Goal: Answer question/provide support: Share knowledge or assist other users

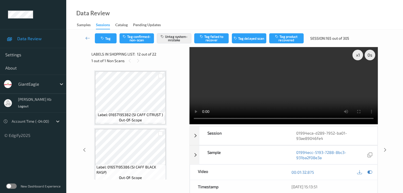
scroll to position [527, 0]
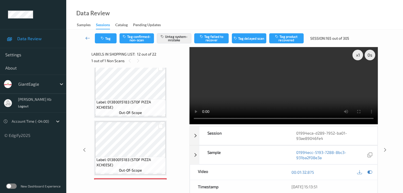
click at [89, 37] on icon at bounding box center [87, 37] width 5 height 5
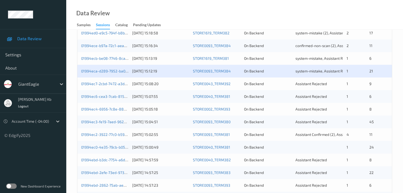
scroll to position [159, 0]
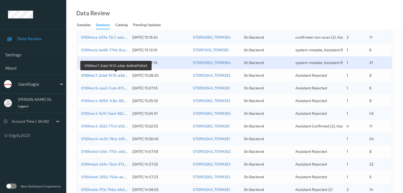
click at [104, 75] on link "01994ec7-2cbd-7472-a3de-6c6fa0f1d5e5" at bounding box center [116, 75] width 70 height 5
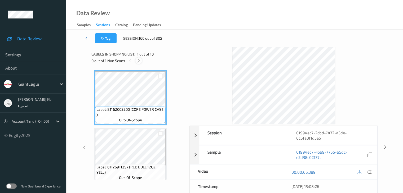
click at [138, 61] on icon at bounding box center [138, 61] width 5 height 5
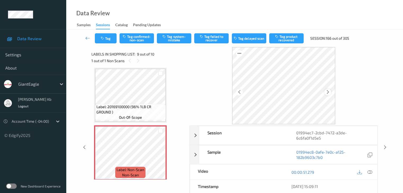
click at [329, 92] on icon at bounding box center [328, 92] width 5 height 5
click at [369, 172] on icon at bounding box center [369, 172] width 5 height 5
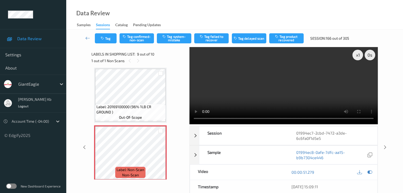
click at [253, 120] on video at bounding box center [283, 85] width 188 height 77
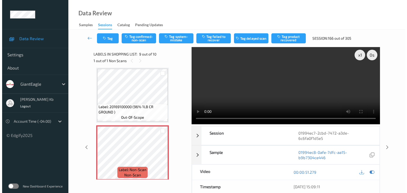
scroll to position [433, 0]
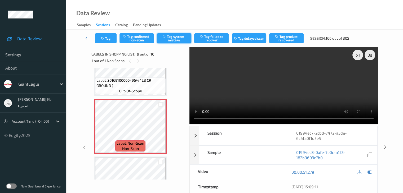
click at [177, 37] on button "Tag system-mistake" at bounding box center [174, 38] width 34 height 10
click at [109, 38] on button "Tag" at bounding box center [106, 38] width 22 height 10
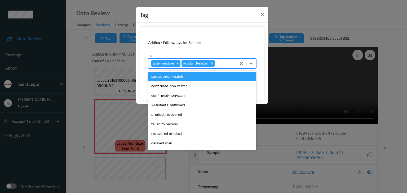
click at [219, 62] on div at bounding box center [225, 63] width 18 height 6
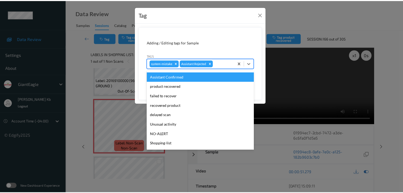
scroll to position [53, 0]
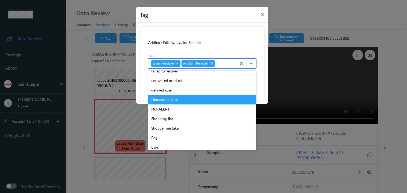
click at [164, 100] on div "Unusual activity" at bounding box center [202, 100] width 108 height 10
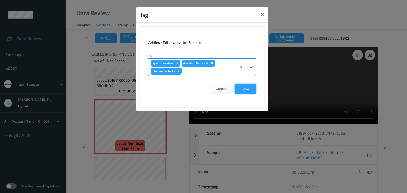
click at [246, 90] on button "Save" at bounding box center [245, 89] width 22 height 10
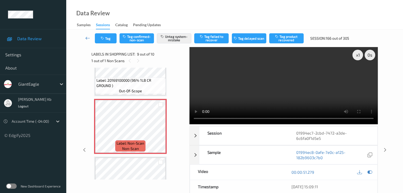
click at [86, 37] on icon at bounding box center [87, 37] width 5 height 5
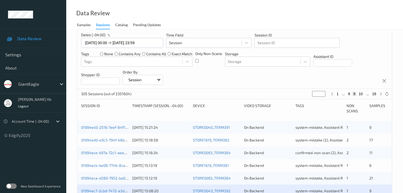
scroll to position [132, 0]
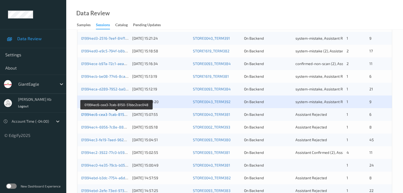
click at [117, 116] on link "01994ec6-cea3-7cab-8150-51bbc2cec048" at bounding box center [117, 114] width 72 height 5
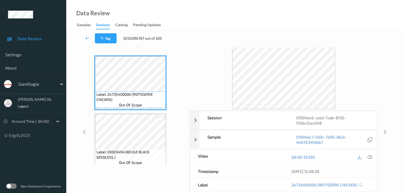
scroll to position [12, 0]
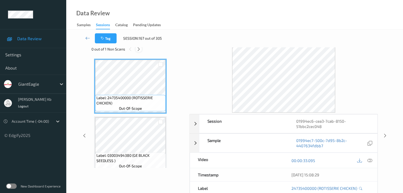
click at [139, 48] on icon at bounding box center [138, 49] width 5 height 5
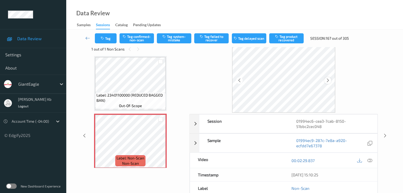
click at [329, 79] on icon at bounding box center [328, 80] width 5 height 5
click at [371, 159] on icon at bounding box center [369, 160] width 5 height 5
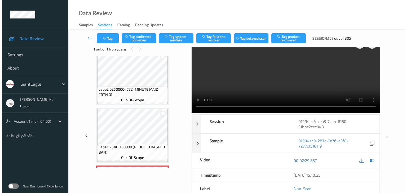
scroll to position [181, 0]
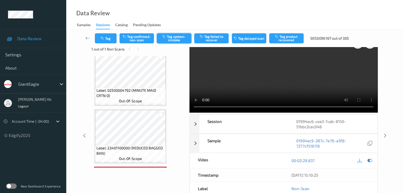
click at [179, 39] on button "Tag system-mistake" at bounding box center [174, 38] width 34 height 10
click at [110, 36] on button "Tag" at bounding box center [106, 38] width 22 height 10
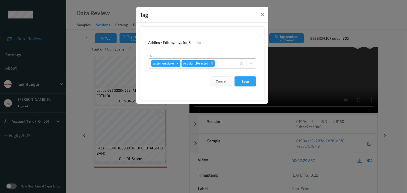
click at [227, 64] on div at bounding box center [225, 63] width 18 height 6
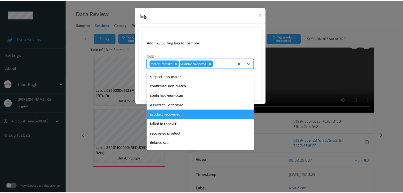
scroll to position [26, 0]
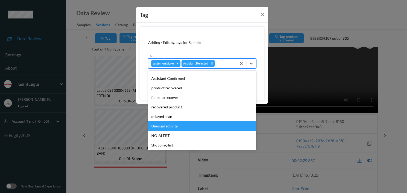
click at [168, 126] on div "Unusual activity" at bounding box center [202, 127] width 108 height 10
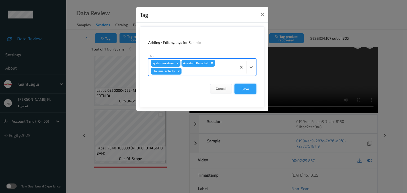
click at [246, 87] on button "Save" at bounding box center [245, 89] width 22 height 10
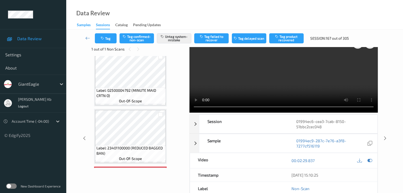
drag, startPoint x: 88, startPoint y: 38, endPoint x: 87, endPoint y: 27, distance: 10.9
click at [88, 38] on icon at bounding box center [87, 37] width 5 height 5
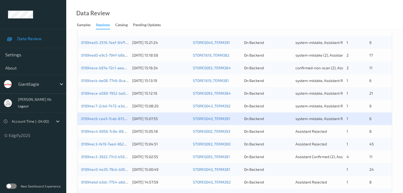
scroll to position [159, 0]
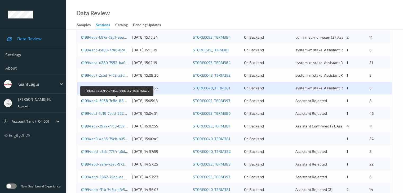
click at [108, 99] on link "01994ec4-6956-7c8e-889e-6c04dafb1ac2" at bounding box center [117, 101] width 72 height 5
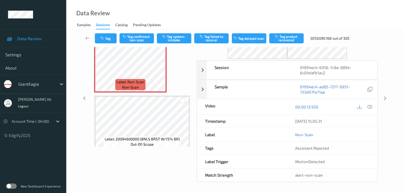
scroll to position [32, 0]
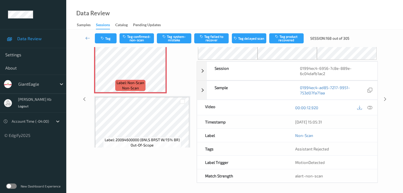
drag, startPoint x: 118, startPoint y: 1, endPoint x: 234, endPoint y: 9, distance: 116.3
click at [277, 15] on div "Data Review Samples Sessions Catalog Pending Updates" at bounding box center [234, 15] width 337 height 30
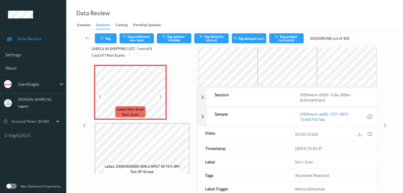
scroll to position [0, 0]
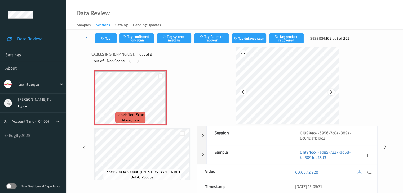
click at [334, 92] on icon at bounding box center [331, 92] width 5 height 5
click at [333, 92] on icon at bounding box center [331, 92] width 5 height 5
click at [160, 102] on icon at bounding box center [160, 102] width 5 height 5
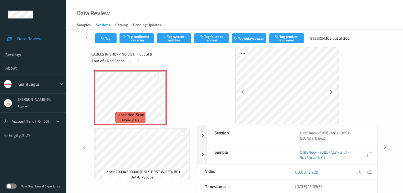
drag, startPoint x: 370, startPoint y: 171, endPoint x: 366, endPoint y: 170, distance: 3.8
click at [370, 171] on icon at bounding box center [369, 172] width 5 height 5
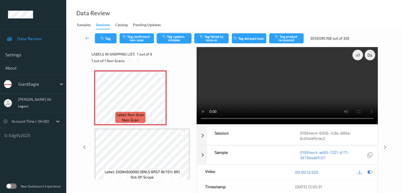
click at [179, 37] on button "Tag system-mistake" at bounding box center [174, 38] width 34 height 10
click at [107, 37] on button "Tag" at bounding box center [106, 38] width 22 height 10
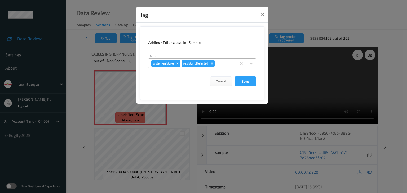
click at [227, 64] on div at bounding box center [225, 63] width 18 height 6
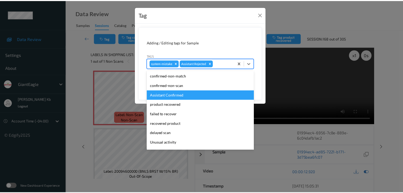
scroll to position [26, 0]
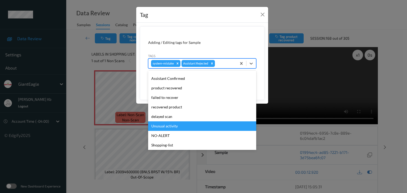
click at [166, 125] on div "Unusual activity" at bounding box center [202, 127] width 108 height 10
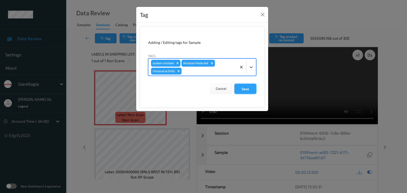
click at [243, 86] on button "Save" at bounding box center [245, 89] width 22 height 10
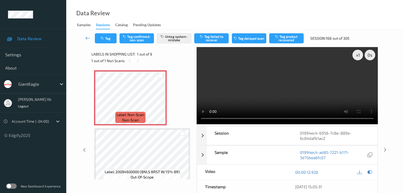
click at [87, 37] on icon at bounding box center [87, 37] width 5 height 5
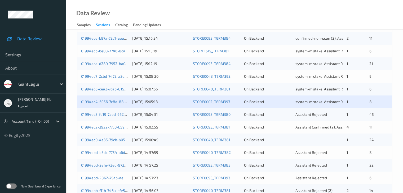
scroll to position [159, 0]
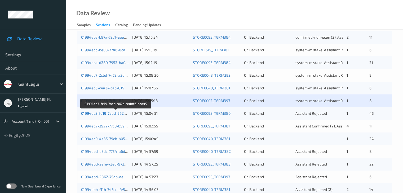
click at [115, 113] on link "01994ec3-fe19-7aed-962a-94bff61ded45" at bounding box center [116, 113] width 70 height 5
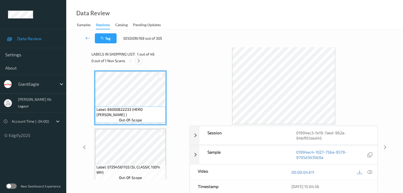
click at [138, 62] on icon at bounding box center [138, 61] width 5 height 5
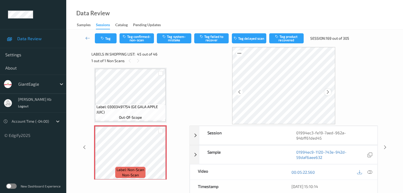
click at [329, 94] on icon at bounding box center [328, 92] width 5 height 5
click at [370, 171] on icon at bounding box center [369, 172] width 5 height 5
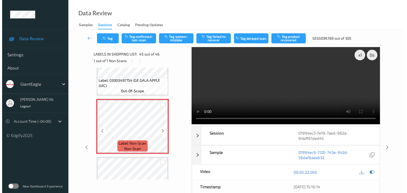
scroll to position [2539, 0]
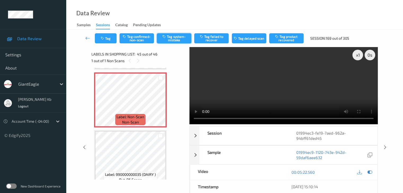
click at [179, 39] on button "Tag system-mistake" at bounding box center [174, 38] width 34 height 10
click at [110, 37] on button "Tag" at bounding box center [106, 38] width 22 height 10
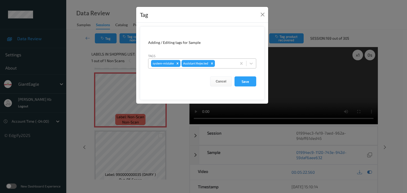
click at [224, 64] on div at bounding box center [225, 63] width 18 height 6
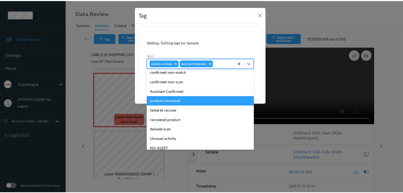
scroll to position [26, 0]
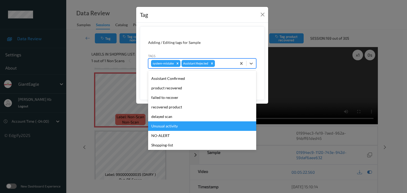
click at [167, 127] on div "Unusual activity" at bounding box center [202, 127] width 108 height 10
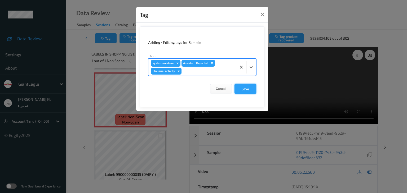
click at [246, 86] on button "Save" at bounding box center [245, 89] width 22 height 10
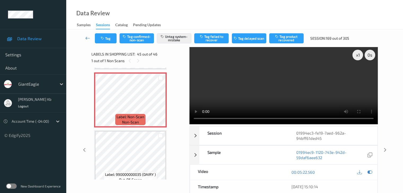
click at [86, 37] on icon at bounding box center [87, 37] width 5 height 5
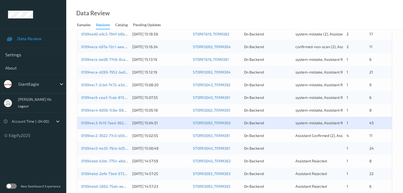
scroll to position [159, 0]
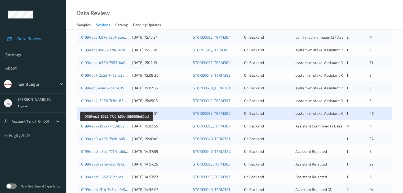
click at [106, 125] on link "01994ec2-3922-77c0-b59b-386098e37ec1" at bounding box center [117, 126] width 72 height 5
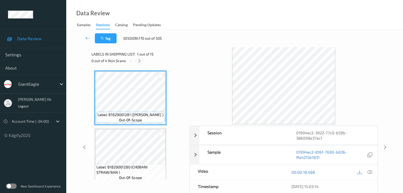
click at [141, 60] on icon at bounding box center [139, 61] width 5 height 5
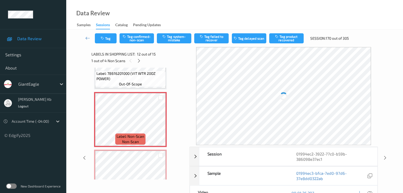
scroll to position [598, 0]
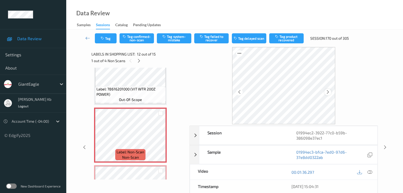
click at [330, 92] on div at bounding box center [327, 92] width 7 height 7
click at [369, 172] on icon at bounding box center [369, 172] width 5 height 5
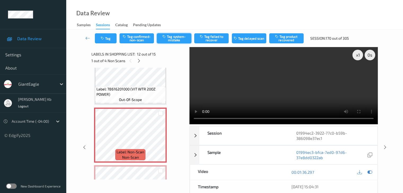
click at [174, 40] on button "Tag system-mistake" at bounding box center [174, 38] width 34 height 10
click at [112, 38] on button "Tag" at bounding box center [106, 38] width 22 height 10
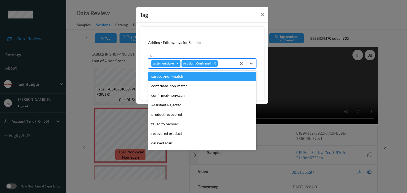
click at [225, 63] on div at bounding box center [226, 63] width 15 height 6
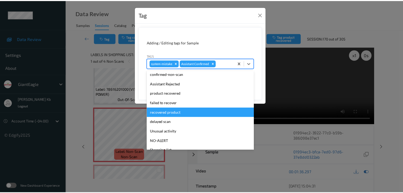
scroll to position [26, 0]
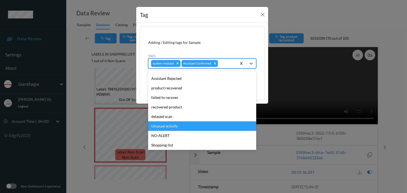
click at [172, 125] on div "Unusual activity" at bounding box center [202, 127] width 108 height 10
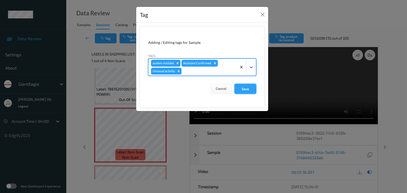
click at [250, 87] on button "Save" at bounding box center [245, 89] width 22 height 10
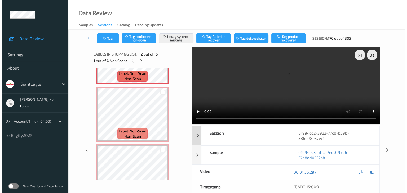
scroll to position [677, 0]
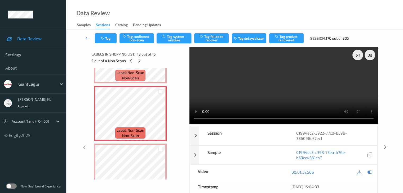
click at [172, 40] on button "Tag system-mistake" at bounding box center [174, 38] width 34 height 10
click at [110, 38] on button "Tag" at bounding box center [106, 38] width 22 height 10
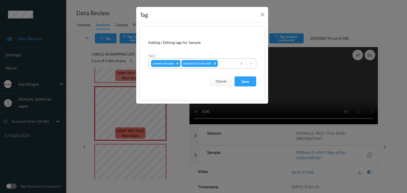
click at [225, 65] on div at bounding box center [226, 63] width 15 height 6
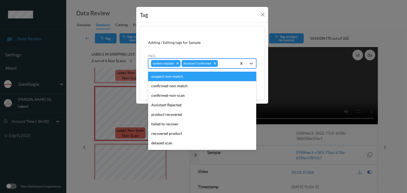
drag, startPoint x: 225, startPoint y: 65, endPoint x: 220, endPoint y: 73, distance: 9.6
click at [225, 66] on div at bounding box center [226, 63] width 15 height 6
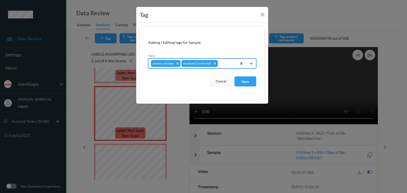
click at [223, 64] on div at bounding box center [226, 63] width 15 height 6
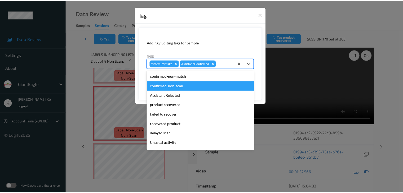
scroll to position [26, 0]
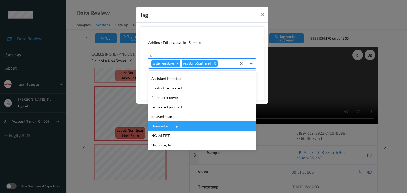
click at [167, 126] on div "Unusual activity" at bounding box center [202, 127] width 108 height 10
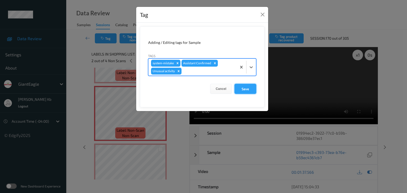
click at [241, 88] on button "Save" at bounding box center [245, 89] width 22 height 10
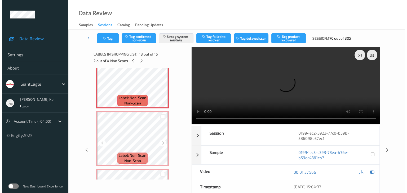
scroll to position [730, 0]
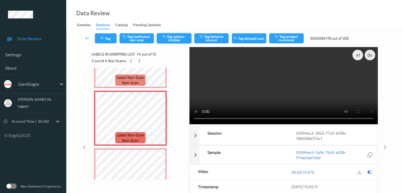
click at [179, 40] on button "Tag system-mistake" at bounding box center [174, 38] width 34 height 10
click at [111, 39] on button "Tag" at bounding box center [106, 38] width 22 height 10
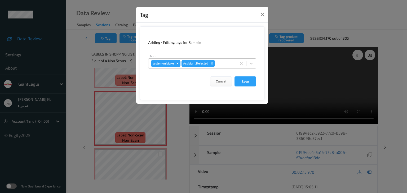
click at [221, 62] on div at bounding box center [225, 63] width 18 height 6
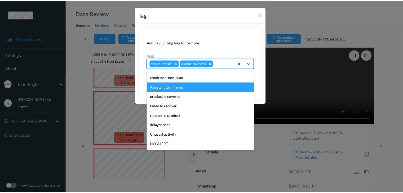
scroll to position [26, 0]
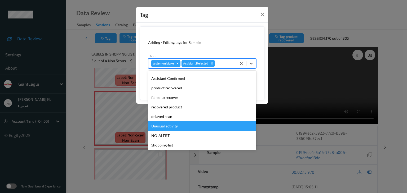
click at [176, 126] on div "Unusual activity" at bounding box center [202, 127] width 108 height 10
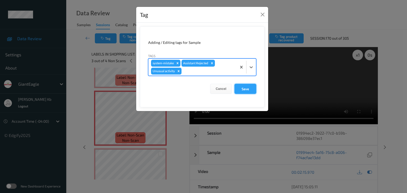
click at [242, 89] on button "Save" at bounding box center [245, 89] width 22 height 10
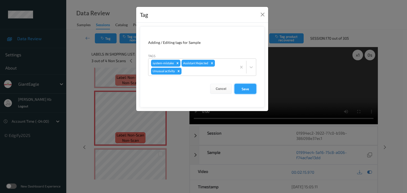
click at [242, 89] on button "Save" at bounding box center [245, 89] width 22 height 10
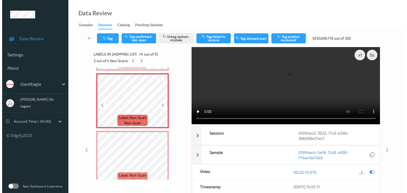
scroll to position [757, 0]
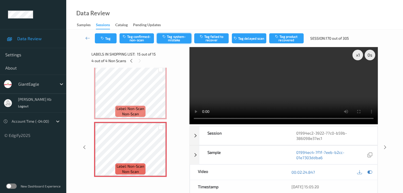
click at [172, 38] on button "Tag system-mistake" at bounding box center [174, 38] width 34 height 10
click at [112, 39] on button "Tag" at bounding box center [106, 38] width 22 height 10
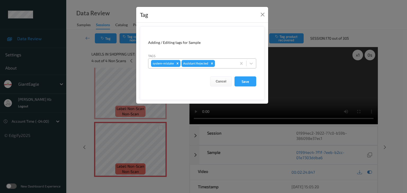
click at [223, 62] on div at bounding box center [225, 63] width 18 height 6
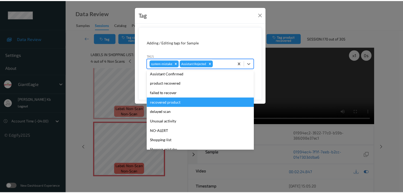
scroll to position [53, 0]
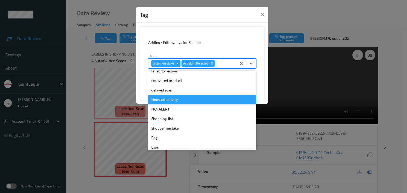
click at [170, 101] on div "Unusual activity" at bounding box center [202, 100] width 108 height 10
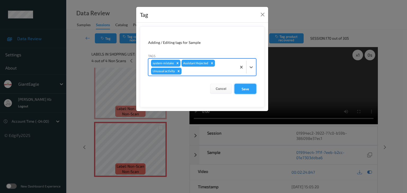
click at [243, 89] on button "Save" at bounding box center [245, 89] width 22 height 10
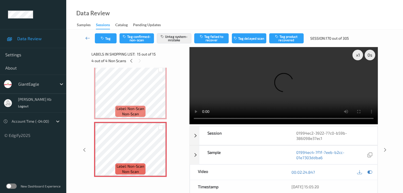
click at [88, 38] on icon at bounding box center [87, 37] width 5 height 5
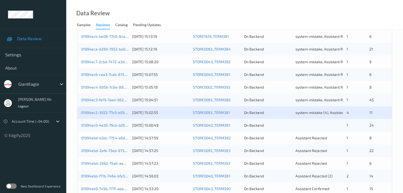
scroll to position [185, 0]
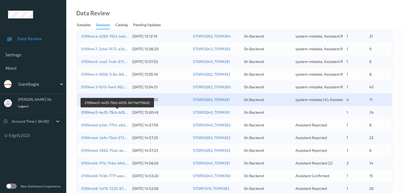
click at [109, 112] on link "01994ec0-4e35-79cb-b050-6477a0719b32" at bounding box center [117, 112] width 72 height 5
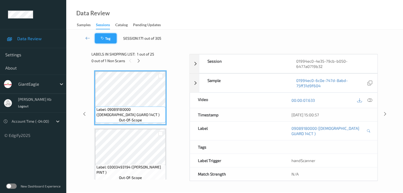
scroll to position [65, 0]
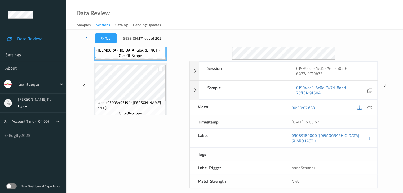
click at [86, 38] on icon at bounding box center [87, 37] width 5 height 5
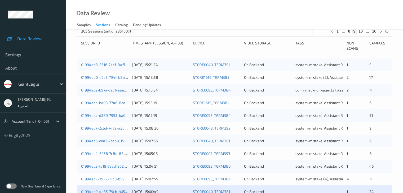
scroll to position [185, 0]
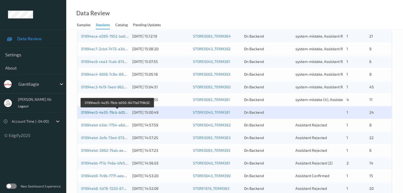
click at [108, 112] on link "01994ec0-4e35-79cb-b050-6477a0719b32" at bounding box center [117, 112] width 72 height 5
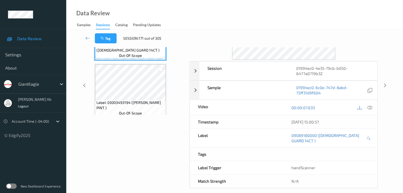
drag, startPoint x: 116, startPoint y: 0, endPoint x: 260, endPoint y: 10, distance: 144.2
click at [276, 15] on div "Data Review Samples Sessions Catalog Pending Updates" at bounding box center [234, 15] width 337 height 30
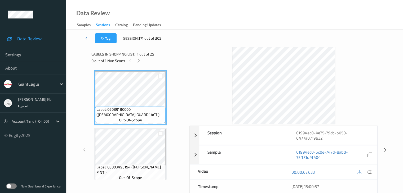
scroll to position [0, 0]
drag, startPoint x: 138, startPoint y: 62, endPoint x: 139, endPoint y: 67, distance: 5.4
click at [138, 62] on icon at bounding box center [138, 61] width 5 height 5
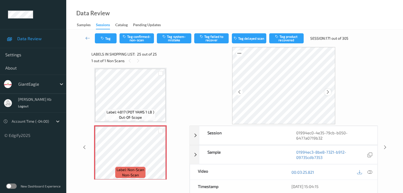
click at [327, 94] on icon at bounding box center [328, 92] width 5 height 5
click at [370, 172] on icon at bounding box center [369, 172] width 5 height 5
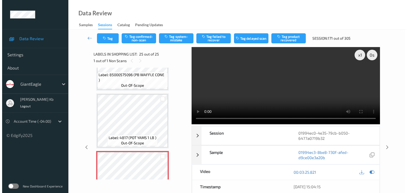
scroll to position [1308, 0]
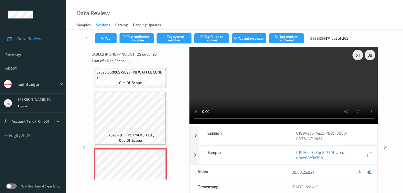
click at [183, 38] on button "Tag system-mistake" at bounding box center [174, 38] width 34 height 10
click at [107, 44] on div "Tag Tag confirmed-non-scan Untag system-mistake Tag failed to recover Tag delay…" at bounding box center [234, 38] width 315 height 17
click at [110, 38] on button "Tag" at bounding box center [106, 38] width 22 height 10
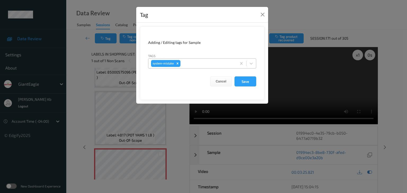
click at [206, 61] on div at bounding box center [207, 63] width 52 height 6
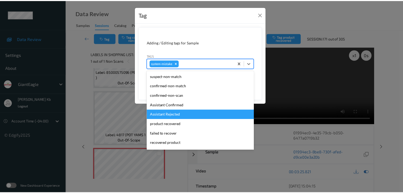
scroll to position [26, 0]
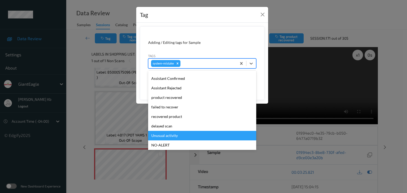
click at [166, 135] on div "Unusual activity" at bounding box center [202, 136] width 108 height 10
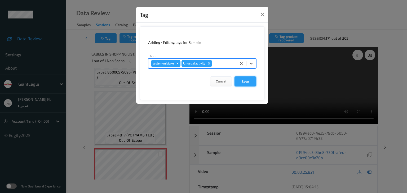
click at [247, 82] on button "Save" at bounding box center [245, 82] width 22 height 10
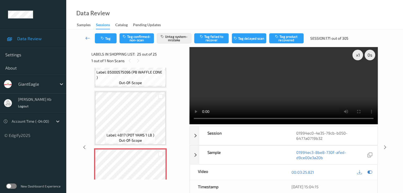
click at [86, 38] on icon at bounding box center [87, 37] width 5 height 5
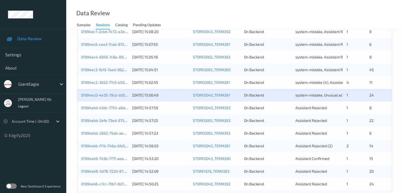
scroll to position [212, 0]
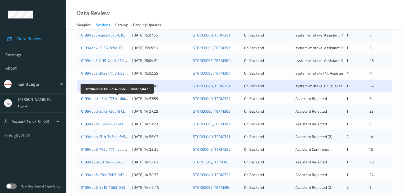
click at [117, 97] on link "01994ebd-b3dc-7754-a6de-52d618554477" at bounding box center [117, 98] width 73 height 5
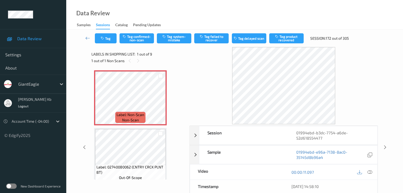
drag, startPoint x: 371, startPoint y: 172, endPoint x: 363, endPoint y: 170, distance: 7.8
click at [371, 172] on icon at bounding box center [369, 172] width 5 height 5
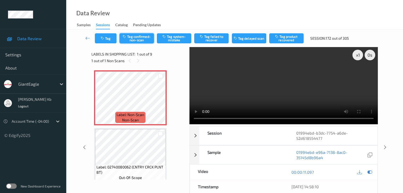
click at [137, 39] on button "Tag confirmed-non-scan" at bounding box center [136, 38] width 34 height 10
click at [284, 39] on button "Tag product recovered" at bounding box center [286, 38] width 34 height 10
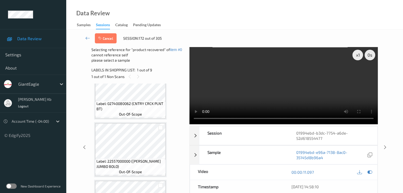
scroll to position [53, 0]
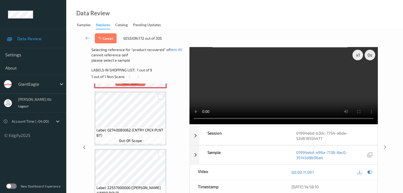
click at [160, 97] on div at bounding box center [160, 96] width 5 height 5
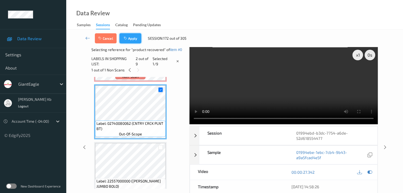
click at [130, 38] on button "Apply" at bounding box center [130, 38] width 22 height 10
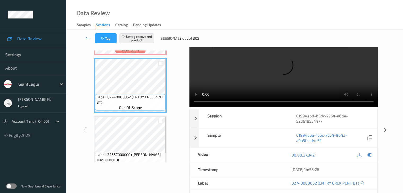
scroll to position [26, 0]
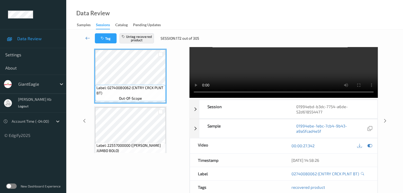
click at [85, 37] on link at bounding box center [88, 38] width 14 height 10
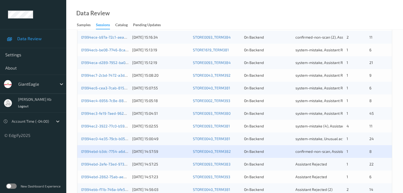
scroll to position [185, 0]
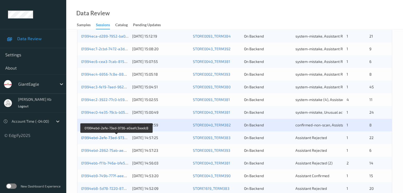
click at [110, 139] on link "01994ebd-2efe-73ed-9736-a0aafc3aadc8" at bounding box center [116, 138] width 71 height 5
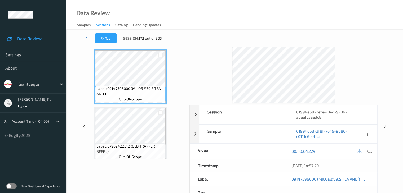
scroll to position [12, 0]
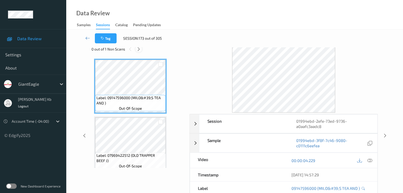
click at [139, 51] on icon at bounding box center [138, 49] width 5 height 5
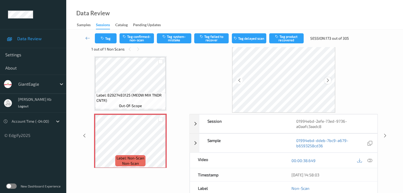
click at [326, 79] on icon at bounding box center [328, 80] width 5 height 5
click at [370, 158] on icon at bounding box center [369, 160] width 5 height 5
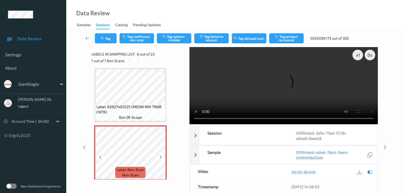
scroll to position [260, 0]
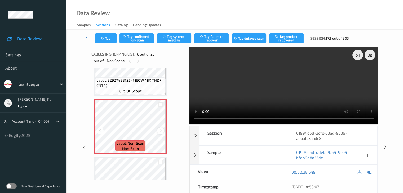
click at [161, 131] on icon at bounding box center [160, 131] width 5 height 5
click at [160, 131] on icon at bounding box center [160, 131] width 5 height 5
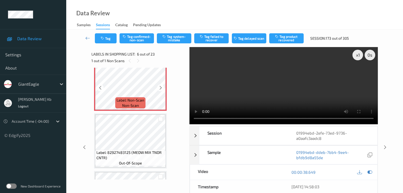
scroll to position [287, 0]
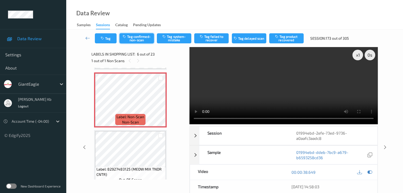
click at [141, 37] on button "Tag confirmed-non-scan" at bounding box center [136, 38] width 34 height 10
click at [287, 37] on button "Tag product recovered" at bounding box center [286, 38] width 34 height 10
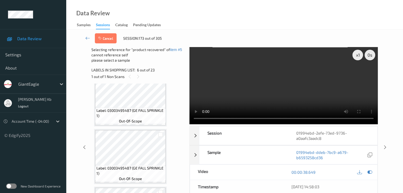
scroll to position [393, 0]
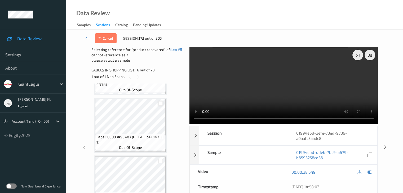
click at [160, 102] on div at bounding box center [160, 103] width 5 height 5
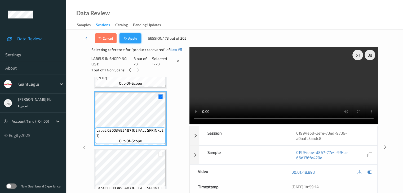
click at [134, 38] on button "Apply" at bounding box center [130, 38] width 22 height 10
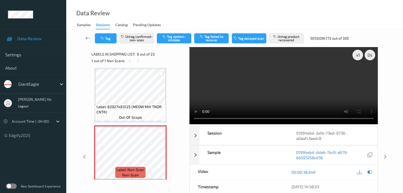
click at [86, 35] on icon at bounding box center [87, 37] width 5 height 5
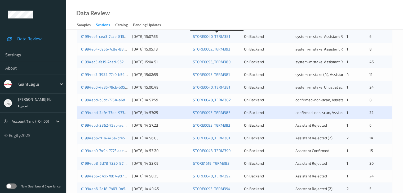
scroll to position [212, 0]
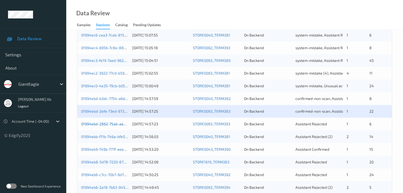
click at [113, 124] on link "01994ebd-2862-75ab-ae88-8f27f7eed170" at bounding box center [117, 124] width 72 height 5
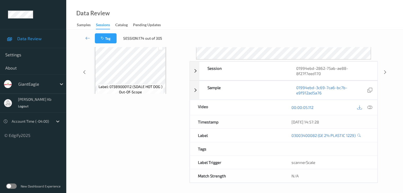
scroll to position [65, 0]
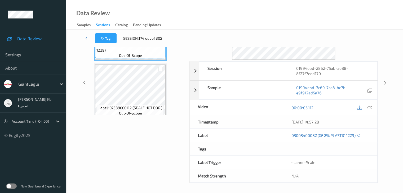
drag, startPoint x: 117, startPoint y: 0, endPoint x: 208, endPoint y: 3, distance: 91.4
click at [268, 13] on div "Data Review Samples Sessions Catalog Pending Updates" at bounding box center [234, 15] width 337 height 30
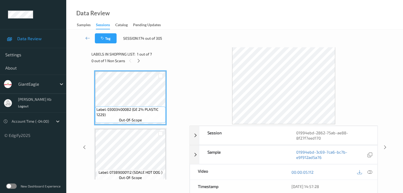
scroll to position [0, 0]
click at [137, 62] on icon at bounding box center [138, 61] width 5 height 5
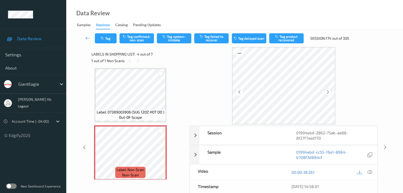
click at [328, 92] on icon at bounding box center [328, 92] width 5 height 5
click at [370, 173] on icon at bounding box center [369, 172] width 5 height 5
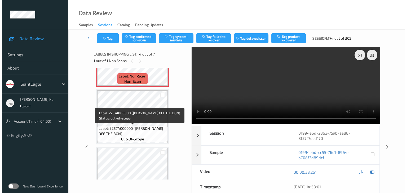
scroll to position [159, 0]
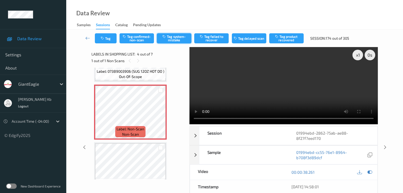
click at [177, 38] on button "Tag system-mistake" at bounding box center [174, 38] width 34 height 10
click at [110, 40] on button "Tag" at bounding box center [106, 38] width 22 height 10
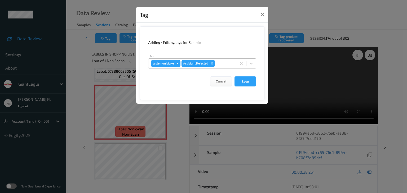
click at [223, 64] on div at bounding box center [225, 63] width 18 height 6
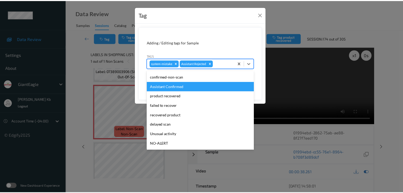
scroll to position [26, 0]
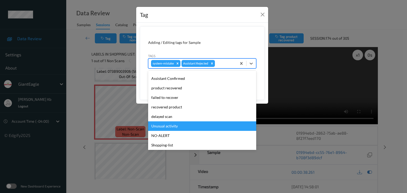
click at [165, 124] on div "Unusual activity" at bounding box center [202, 127] width 108 height 10
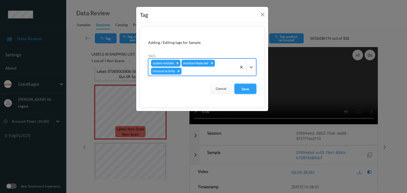
click at [245, 88] on button "Save" at bounding box center [245, 89] width 22 height 10
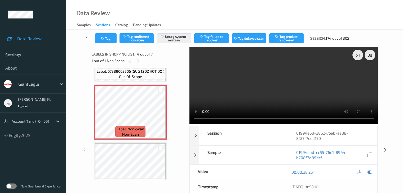
click at [88, 37] on icon at bounding box center [87, 37] width 5 height 5
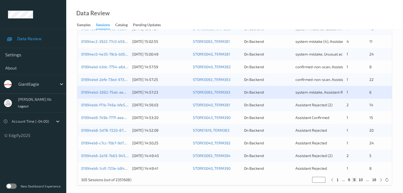
scroll to position [247, 0]
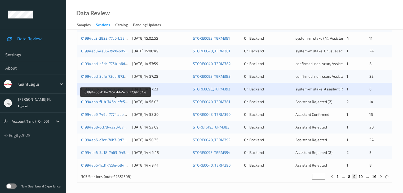
click at [116, 101] on link "01994ebb-f11b-746a-bfe5-dd278971c7be" at bounding box center [116, 102] width 70 height 5
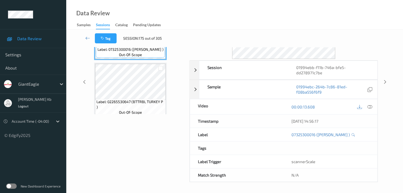
scroll to position [65, 0]
drag, startPoint x: 126, startPoint y: 1, endPoint x: 281, endPoint y: 13, distance: 154.7
click at [281, 13] on div "Data Review Samples Sessions Catalog Pending Updates" at bounding box center [234, 15] width 337 height 30
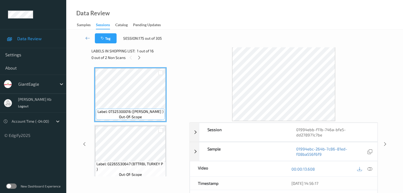
scroll to position [0, 0]
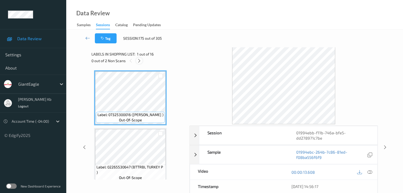
click at [141, 59] on icon at bounding box center [139, 61] width 5 height 5
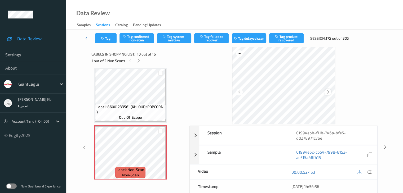
click at [325, 91] on div at bounding box center [327, 92] width 7 height 7
click at [371, 171] on icon at bounding box center [369, 172] width 5 height 5
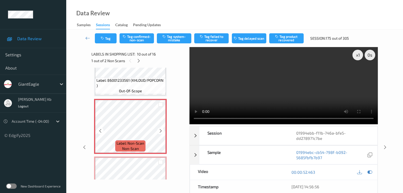
scroll to position [518, 0]
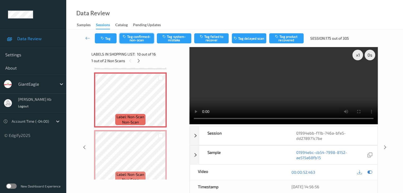
click at [143, 38] on button "Tag confirmed-non-scan" at bounding box center [136, 38] width 34 height 10
click at [217, 39] on button "Tag failed to recover" at bounding box center [211, 38] width 34 height 10
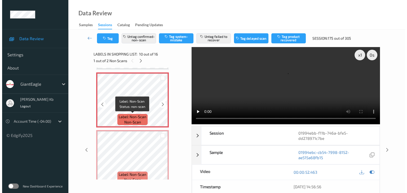
scroll to position [544, 0]
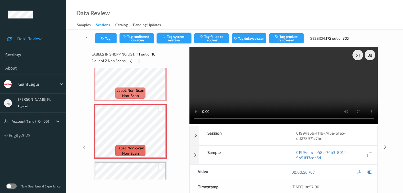
click at [171, 38] on button "Tag system-mistake" at bounding box center [174, 38] width 34 height 10
click at [109, 39] on button "Tag" at bounding box center [106, 38] width 22 height 10
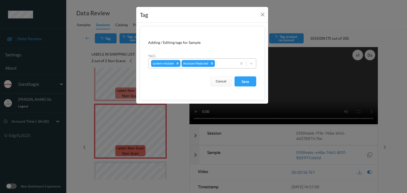
click at [221, 63] on div at bounding box center [225, 63] width 18 height 6
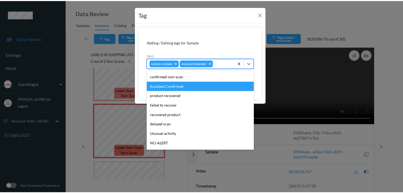
scroll to position [26, 0]
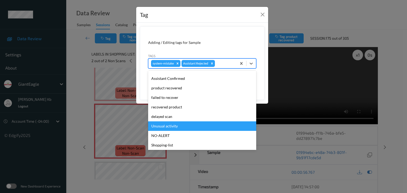
click at [166, 126] on div "Unusual activity" at bounding box center [202, 127] width 108 height 10
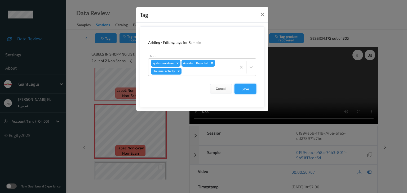
click at [245, 89] on button "Save" at bounding box center [245, 89] width 22 height 10
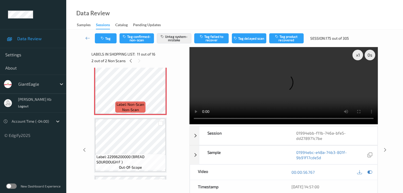
scroll to position [571, 0]
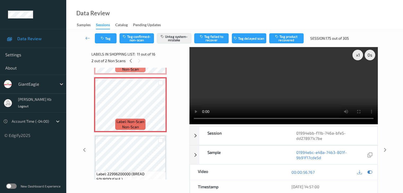
drag, startPoint x: 87, startPoint y: 38, endPoint x: 88, endPoint y: 21, distance: 16.7
click at [87, 38] on icon at bounding box center [87, 37] width 5 height 5
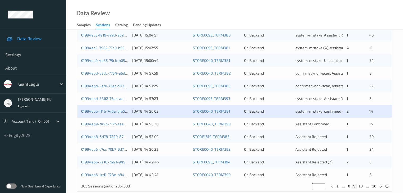
scroll to position [238, 0]
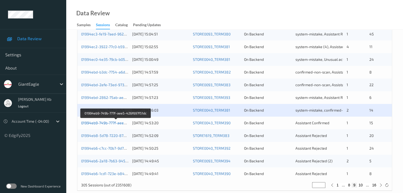
click at [111, 123] on link "01994eb9-749b-777f-aee5-426f697f51dc" at bounding box center [115, 123] width 69 height 5
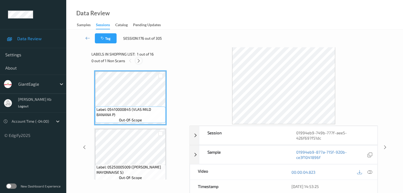
click at [139, 61] on icon at bounding box center [138, 61] width 5 height 5
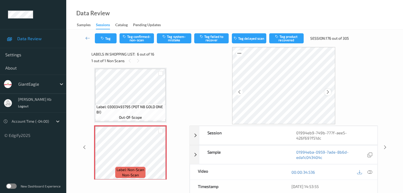
click at [329, 93] on icon at bounding box center [328, 92] width 5 height 5
click at [371, 172] on icon at bounding box center [369, 172] width 5 height 5
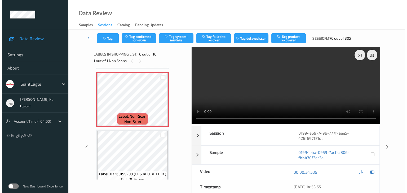
scroll to position [287, 0]
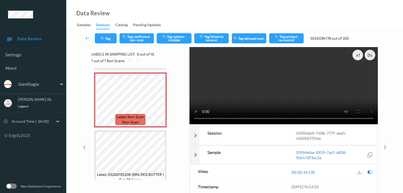
click at [179, 36] on button "Tag system-mistake" at bounding box center [174, 38] width 34 height 10
click at [108, 39] on button "Tag" at bounding box center [106, 38] width 22 height 10
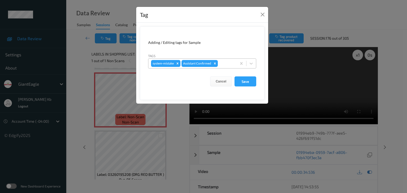
click at [232, 64] on div at bounding box center [226, 63] width 15 height 6
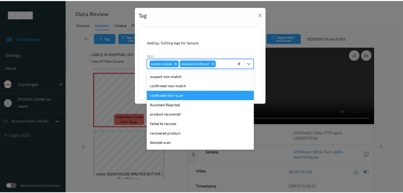
scroll to position [53, 0]
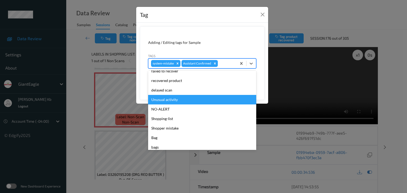
click at [171, 99] on div "Unusual activity" at bounding box center [202, 100] width 108 height 10
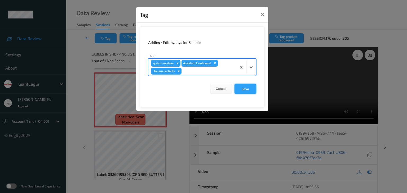
click at [246, 88] on button "Save" at bounding box center [245, 89] width 22 height 10
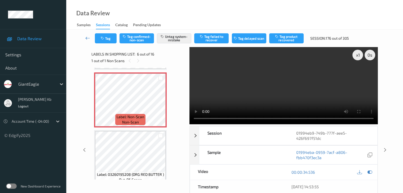
click at [86, 39] on icon at bounding box center [87, 37] width 5 height 5
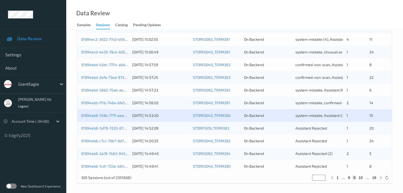
scroll to position [247, 0]
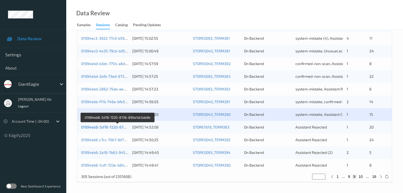
click at [112, 128] on link "01994eb8-5d78-7220-8736-890e1dc5da9b" at bounding box center [117, 127] width 73 height 5
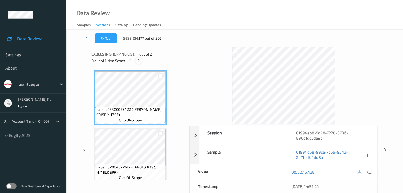
click at [140, 60] on icon at bounding box center [138, 61] width 5 height 5
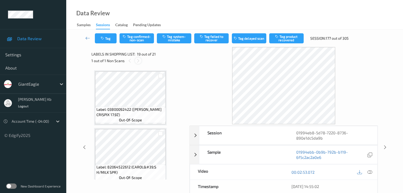
scroll to position [984, 0]
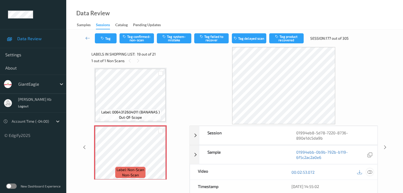
click at [370, 172] on icon at bounding box center [369, 172] width 5 height 5
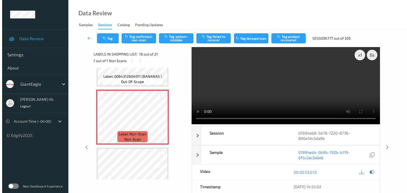
scroll to position [1011, 0]
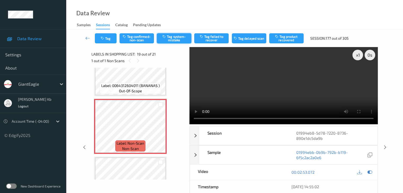
click at [174, 37] on button "Tag system-mistake" at bounding box center [174, 38] width 34 height 10
click at [110, 39] on button "Tag" at bounding box center [106, 38] width 22 height 10
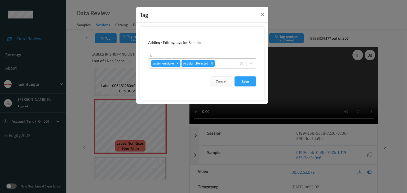
click at [222, 62] on div at bounding box center [225, 63] width 18 height 6
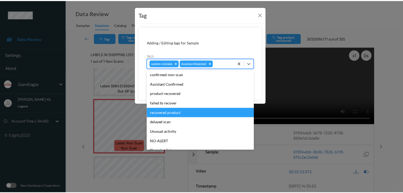
scroll to position [26, 0]
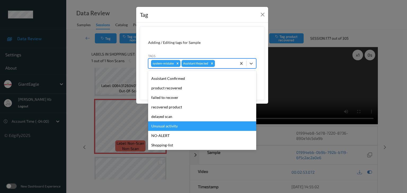
click at [160, 126] on div "Unusual activity" at bounding box center [202, 127] width 108 height 10
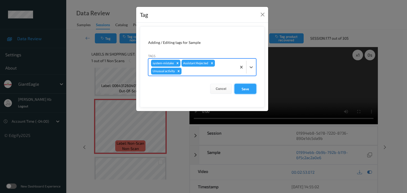
click at [246, 88] on button "Save" at bounding box center [245, 89] width 22 height 10
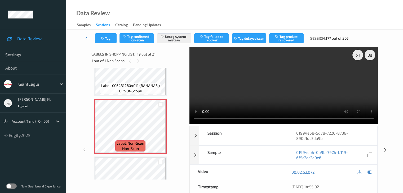
click at [89, 38] on icon at bounding box center [87, 37] width 5 height 5
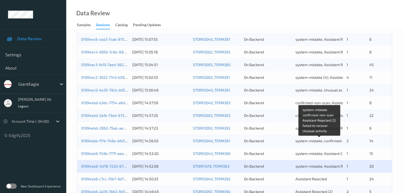
scroll to position [238, 0]
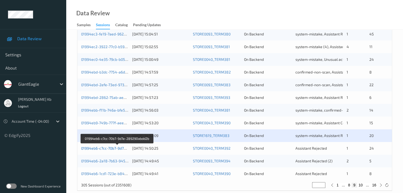
click at [105, 147] on link "01994eb6-c7cc-70b7-9d7e-289290abdd2b" at bounding box center [117, 148] width 72 height 5
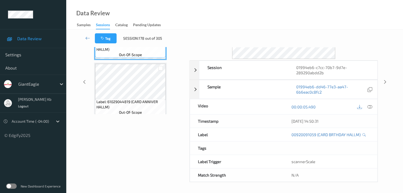
scroll to position [65, 0]
drag, startPoint x: 110, startPoint y: 1, endPoint x: 271, endPoint y: 19, distance: 161.8
click at [272, 19] on div "Data Review Samples Sessions Catalog Pending Updates" at bounding box center [234, 15] width 337 height 30
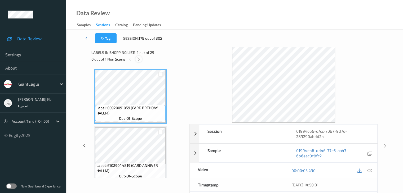
scroll to position [0, 0]
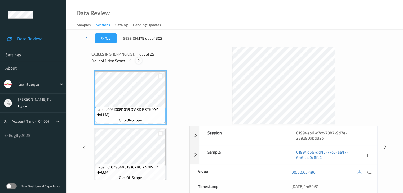
click at [139, 61] on icon at bounding box center [138, 61] width 5 height 5
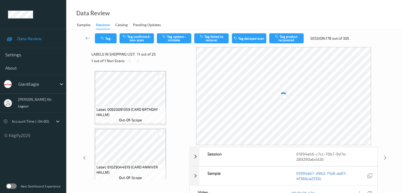
scroll to position [522, 0]
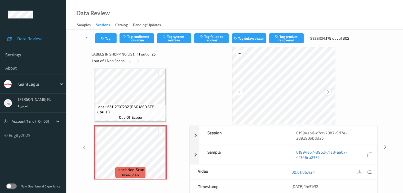
click at [330, 91] on div at bounding box center [327, 92] width 7 height 7
drag, startPoint x: 372, startPoint y: 172, endPoint x: 362, endPoint y: 166, distance: 11.5
click at [372, 172] on div at bounding box center [369, 172] width 7 height 7
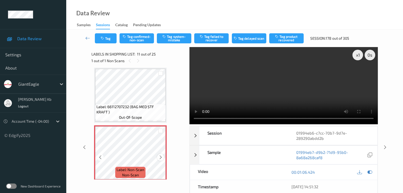
click at [160, 157] on icon at bounding box center [160, 157] width 5 height 5
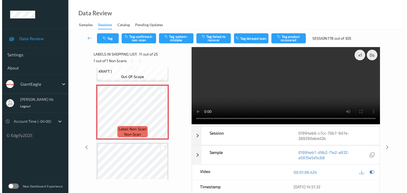
scroll to position [575, 0]
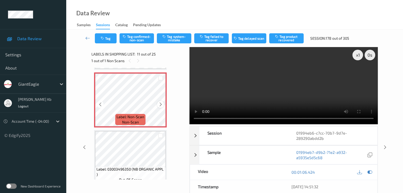
click at [163, 103] on div at bounding box center [160, 104] width 7 height 7
click at [179, 38] on button "Tag system-mistake" at bounding box center [174, 38] width 34 height 10
click at [110, 41] on button "Tag" at bounding box center [106, 38] width 22 height 10
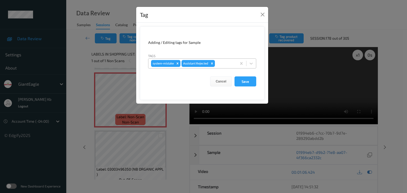
click at [226, 63] on div at bounding box center [225, 63] width 18 height 6
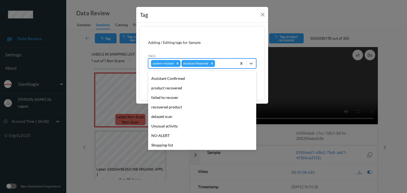
scroll to position [56, 0]
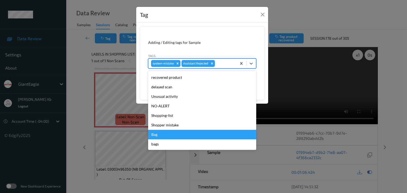
click at [159, 135] on div "Bag" at bounding box center [202, 135] width 108 height 10
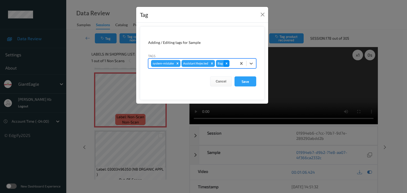
click at [227, 63] on icon "Remove Bag" at bounding box center [227, 64] width 2 height 2
click at [224, 63] on div at bounding box center [225, 63] width 18 height 6
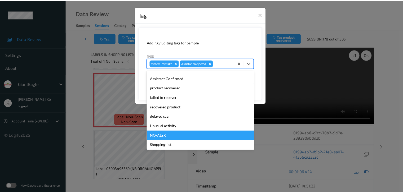
scroll to position [53, 0]
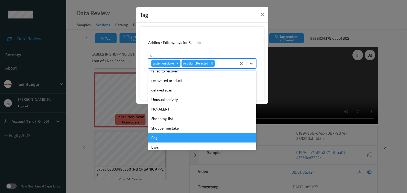
click at [160, 137] on div "Bag" at bounding box center [202, 138] width 108 height 10
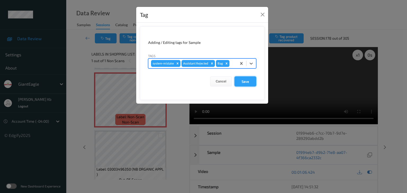
click at [245, 80] on button "Save" at bounding box center [245, 82] width 22 height 10
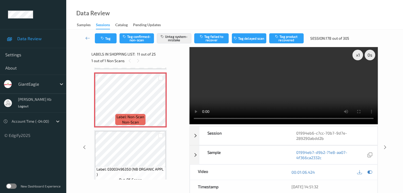
drag, startPoint x: 88, startPoint y: 37, endPoint x: 88, endPoint y: 20, distance: 17.0
click at [88, 37] on icon at bounding box center [87, 37] width 5 height 5
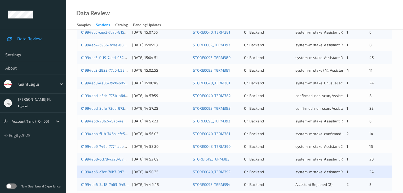
scroll to position [247, 0]
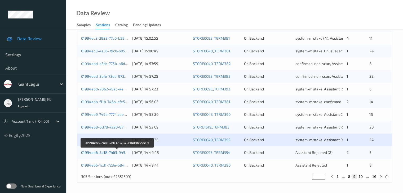
click at [108, 154] on link "01994eb6-2a18-7b63-9454-c14d8b6cde7e" at bounding box center [117, 152] width 73 height 5
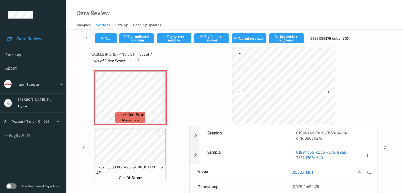
click at [140, 61] on icon at bounding box center [138, 61] width 5 height 5
click at [326, 91] on icon at bounding box center [328, 92] width 5 height 5
click at [370, 171] on icon at bounding box center [369, 172] width 5 height 5
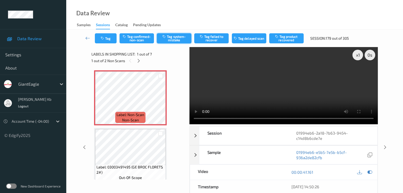
click at [180, 39] on button "Tag system-mistake" at bounding box center [174, 38] width 34 height 10
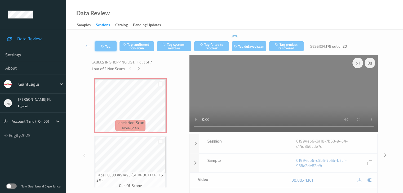
click at [109, 44] on button "Tag" at bounding box center [106, 46] width 22 height 10
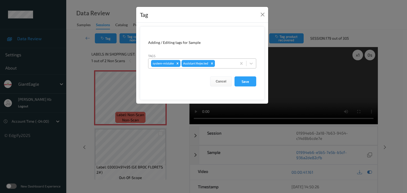
click at [213, 63] on icon "Remove Assistant Rejected" at bounding box center [212, 64] width 4 height 4
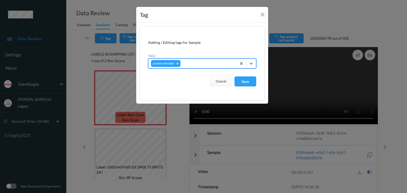
click at [200, 63] on div at bounding box center [207, 63] width 52 height 6
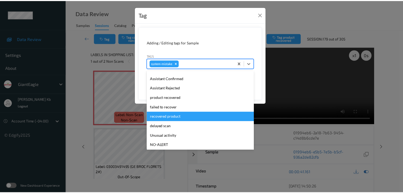
scroll to position [53, 0]
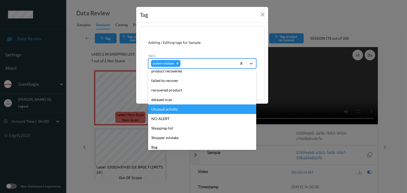
click at [168, 109] on div "Unusual activity" at bounding box center [202, 110] width 108 height 10
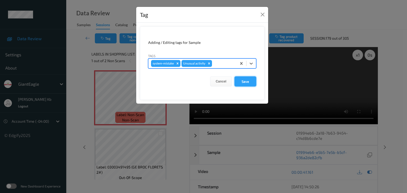
click at [245, 82] on button "Save" at bounding box center [245, 82] width 22 height 10
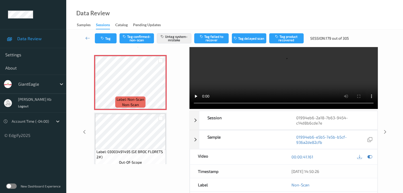
scroll to position [0, 0]
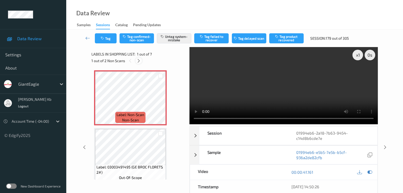
click at [139, 61] on icon at bounding box center [138, 61] width 5 height 5
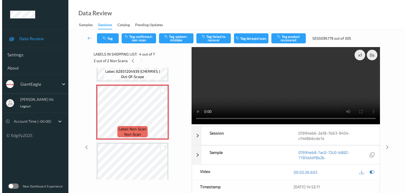
scroll to position [185, 0]
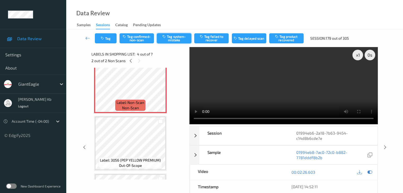
click at [176, 37] on button "Tag system-mistake" at bounding box center [174, 38] width 34 height 10
click at [108, 37] on button "Tag" at bounding box center [106, 38] width 22 height 10
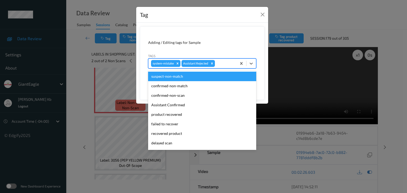
click at [225, 64] on div at bounding box center [225, 63] width 18 height 6
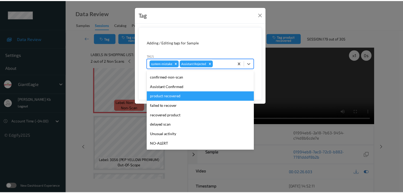
scroll to position [26, 0]
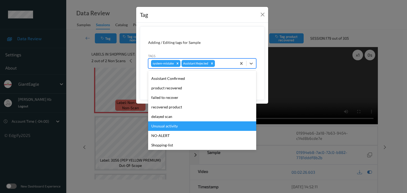
click at [168, 126] on div "Unusual activity" at bounding box center [202, 127] width 108 height 10
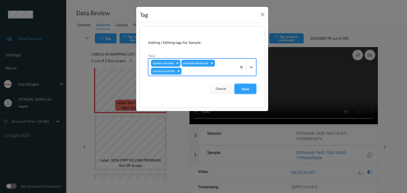
click at [245, 89] on button "Save" at bounding box center [245, 89] width 22 height 10
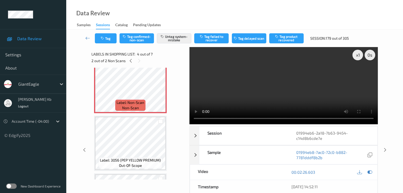
drag, startPoint x: 87, startPoint y: 37, endPoint x: 90, endPoint y: 19, distance: 19.0
click at [87, 37] on icon at bounding box center [87, 37] width 5 height 5
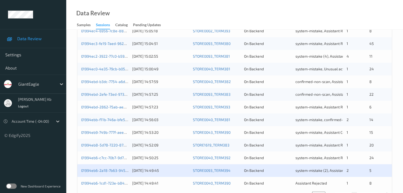
scroll to position [247, 0]
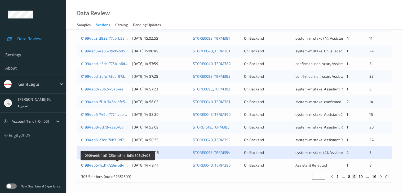
click at [107, 166] on link "01994eb6-1cd1-723e-b84e-8d9e303d2408" at bounding box center [117, 165] width 73 height 5
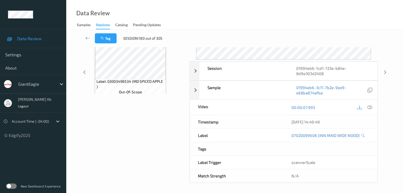
scroll to position [65, 0]
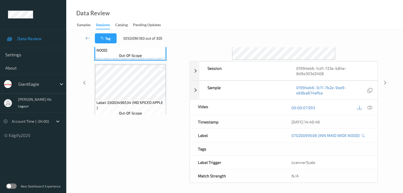
drag, startPoint x: 127, startPoint y: 0, endPoint x: 274, endPoint y: 16, distance: 147.4
click at [278, 16] on div "Data Review Samples Sessions Catalog Pending Updates" at bounding box center [234, 15] width 337 height 30
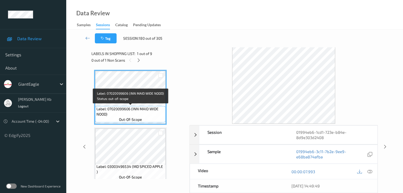
scroll to position [0, 0]
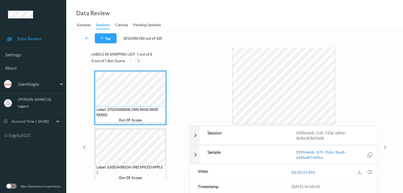
click at [137, 61] on icon at bounding box center [138, 61] width 5 height 5
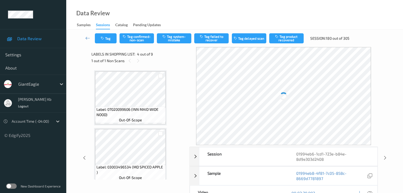
scroll to position [118, 0]
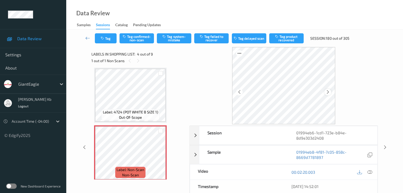
click at [327, 91] on icon at bounding box center [328, 92] width 5 height 5
click at [368, 170] on icon at bounding box center [369, 172] width 5 height 5
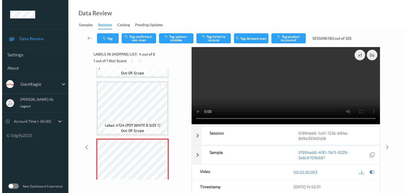
scroll to position [92, 0]
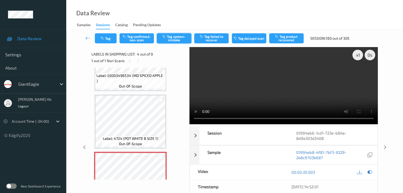
click at [176, 41] on button "Tag system-mistake" at bounding box center [174, 38] width 34 height 10
click at [107, 39] on button "Tag" at bounding box center [106, 38] width 22 height 10
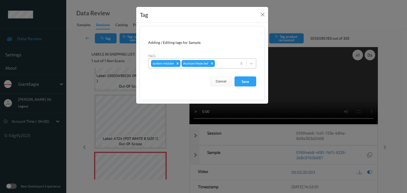
click at [226, 64] on div at bounding box center [225, 63] width 18 height 6
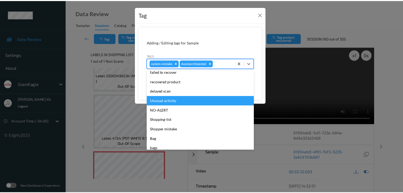
scroll to position [53, 0]
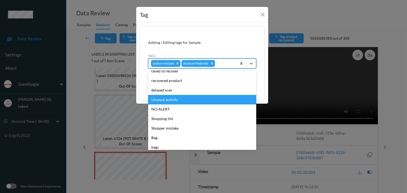
click at [168, 101] on div "Unusual activity" at bounding box center [202, 100] width 108 height 10
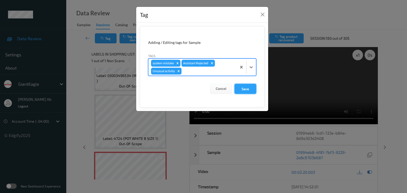
click at [242, 88] on button "Save" at bounding box center [245, 89] width 22 height 10
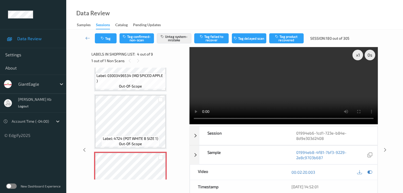
drag, startPoint x: 89, startPoint y: 38, endPoint x: 87, endPoint y: 32, distance: 7.2
click at [89, 38] on icon at bounding box center [87, 37] width 5 height 5
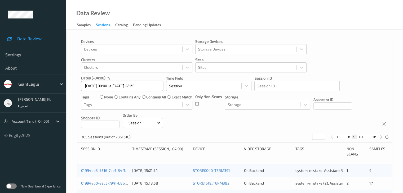
click at [156, 87] on input "[DATE] 00:00 -> [DATE] 23:59" at bounding box center [122, 86] width 82 height 10
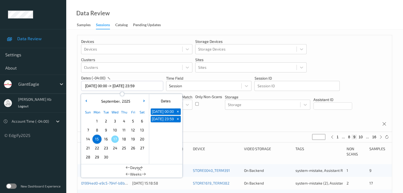
click at [178, 113] on span "+" at bounding box center [178, 112] width 6 height 6
type input "[DATE] 00:00"
type input "*"
click at [178, 113] on span "+" at bounding box center [178, 112] width 6 height 6
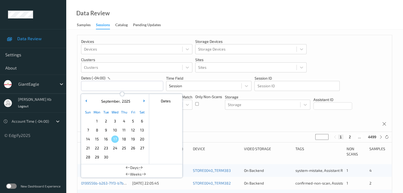
click at [107, 139] on span "16" at bounding box center [105, 139] width 7 height 7
click at [106, 139] on span "16" at bounding box center [105, 139] width 7 height 7
type input "[DATE] 00:00 -> [DATE] 23:59"
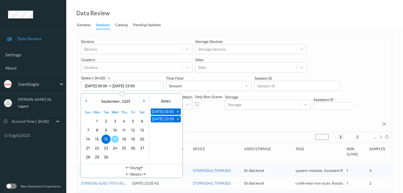
click at [234, 126] on div "Devices Devices Storage Devices Storage Devices Clusters Clusters Sites Sites d…" at bounding box center [234, 83] width 314 height 97
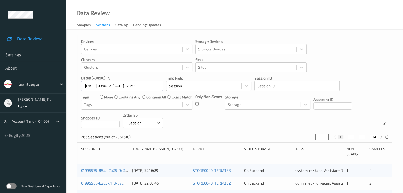
click at [352, 137] on button "2" at bounding box center [350, 137] width 5 height 5
type input "*"
click at [352, 137] on div "1 2 3 ... 14" at bounding box center [358, 137] width 40 height 5
click at [357, 136] on button "3" at bounding box center [356, 137] width 5 height 5
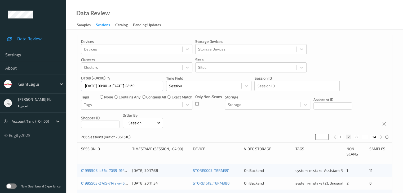
type input "*"
click at [359, 137] on button "4" at bounding box center [359, 137] width 5 height 5
type input "*"
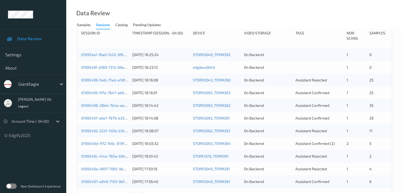
scroll to position [79, 0]
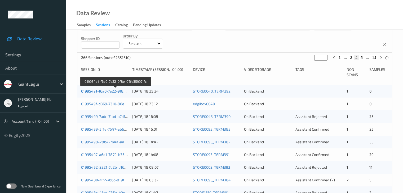
click at [107, 92] on link "019954a1-f6a0-7e22-9f8e-07fe359971fc" at bounding box center [115, 91] width 69 height 5
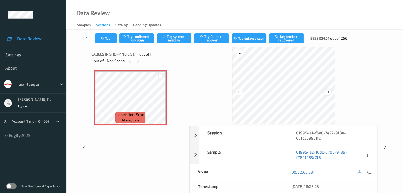
click at [327, 93] on icon at bounding box center [328, 92] width 5 height 5
click at [371, 170] on icon at bounding box center [369, 172] width 5 height 5
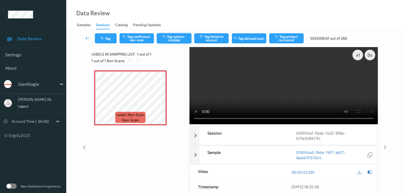
click at [181, 39] on button "Tag system-mistake" at bounding box center [174, 38] width 34 height 10
click at [108, 36] on button "Tag" at bounding box center [106, 38] width 22 height 10
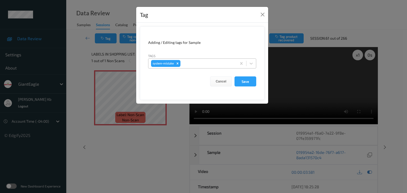
click at [194, 62] on div at bounding box center [207, 63] width 52 height 6
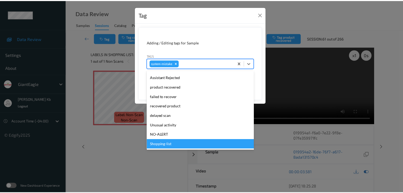
scroll to position [66, 0]
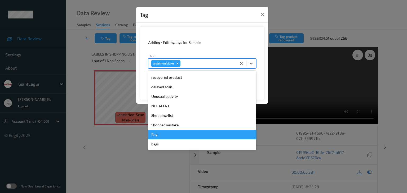
click at [160, 136] on div "Bag" at bounding box center [202, 135] width 108 height 10
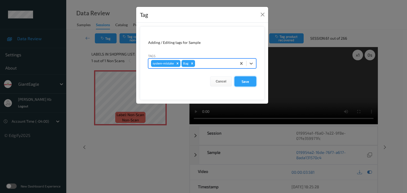
click at [245, 82] on button "Save" at bounding box center [245, 82] width 22 height 10
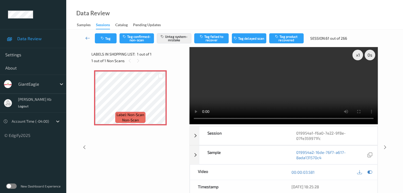
click at [86, 38] on icon at bounding box center [87, 37] width 5 height 5
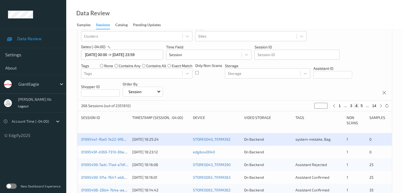
scroll to position [79, 0]
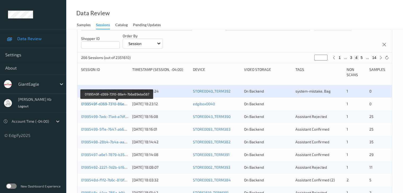
click at [102, 103] on link "0199549f-d369-7310-86e4-7b6a89eba567" at bounding box center [117, 104] width 72 height 5
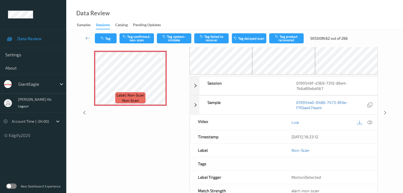
scroll to position [8, 0]
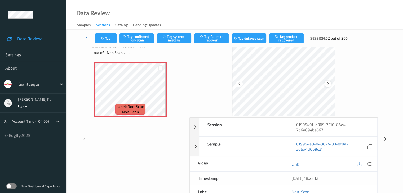
click at [330, 82] on div at bounding box center [327, 84] width 7 height 7
click at [370, 162] on icon at bounding box center [369, 164] width 5 height 5
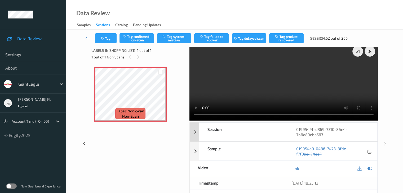
scroll to position [0, 0]
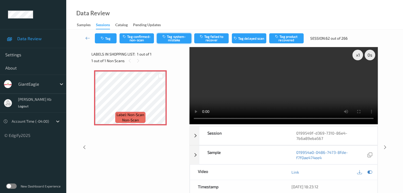
click at [176, 38] on button "Tag system-mistake" at bounding box center [174, 38] width 34 height 10
click at [87, 37] on icon at bounding box center [87, 37] width 5 height 5
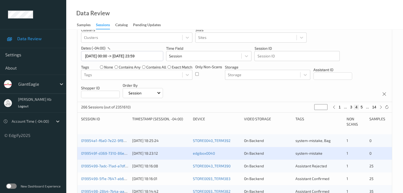
scroll to position [79, 0]
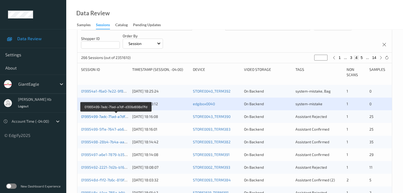
click at [114, 116] on link "01995499-7adc-71ad-a7df-d306d698d7fd" at bounding box center [116, 116] width 70 height 5
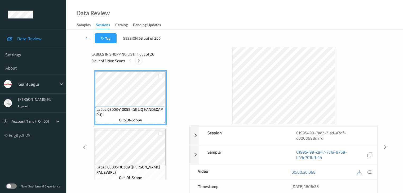
click at [138, 60] on icon at bounding box center [138, 61] width 5 height 5
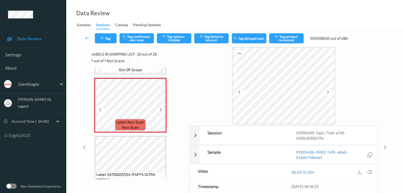
scroll to position [1095, 0]
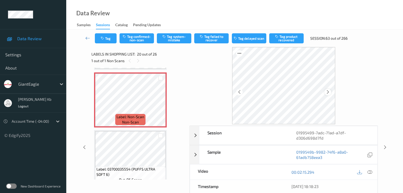
click at [330, 93] on div at bounding box center [327, 92] width 7 height 7
click at [369, 172] on icon at bounding box center [369, 172] width 5 height 5
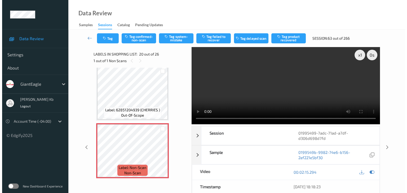
scroll to position [1042, 0]
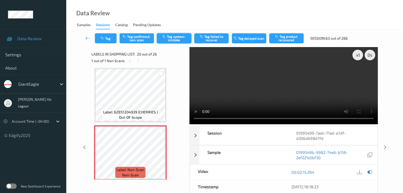
click at [180, 35] on button "Tag system-mistake" at bounding box center [174, 38] width 34 height 10
click at [107, 41] on button "Tag" at bounding box center [106, 38] width 22 height 10
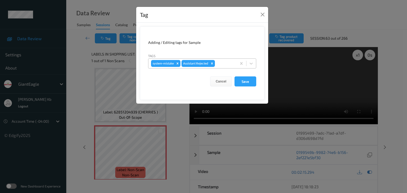
click at [226, 65] on div at bounding box center [225, 63] width 18 height 6
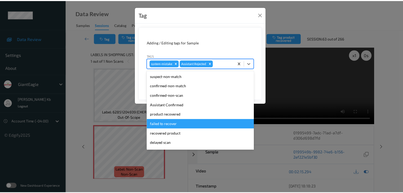
scroll to position [26, 0]
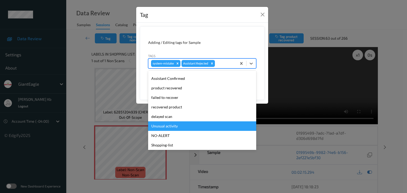
click at [167, 126] on div "Unusual activity" at bounding box center [202, 127] width 108 height 10
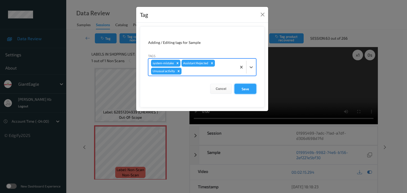
click at [239, 88] on button "Save" at bounding box center [245, 89] width 22 height 10
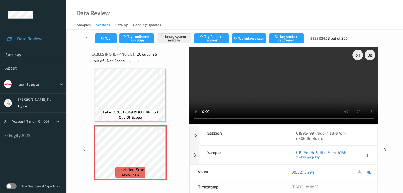
drag, startPoint x: 86, startPoint y: 38, endPoint x: 86, endPoint y: 34, distance: 4.2
click at [86, 38] on icon at bounding box center [87, 37] width 5 height 5
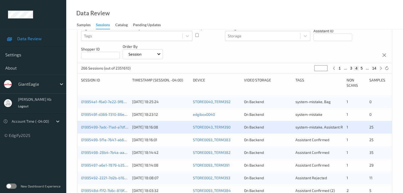
scroll to position [79, 0]
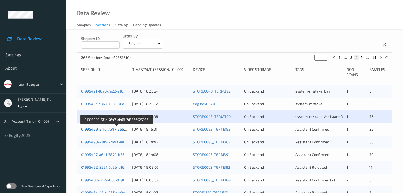
click at [103, 130] on link "01995499-5f1e-7647-ab68-7d5566925956" at bounding box center [117, 129] width 72 height 5
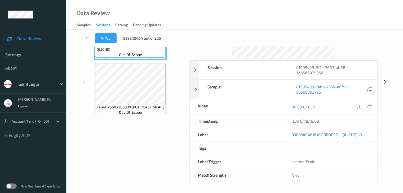
scroll to position [65, 0]
drag, startPoint x: 132, startPoint y: 0, endPoint x: 224, endPoint y: 7, distance: 92.0
click at [298, 18] on div "Data Review Samples Sessions Catalog Pending Updates" at bounding box center [234, 15] width 337 height 30
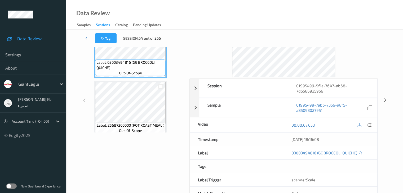
scroll to position [12, 0]
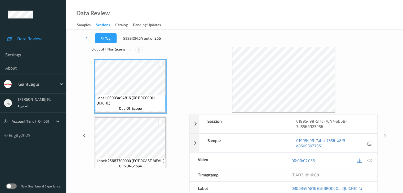
click at [138, 49] on icon at bounding box center [138, 49] width 5 height 5
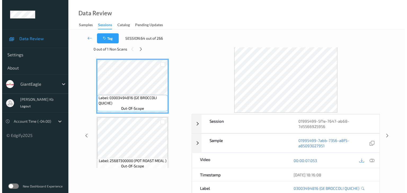
scroll to position [118, 0]
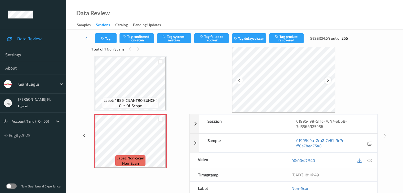
click at [331, 80] on div at bounding box center [327, 80] width 7 height 7
click at [371, 161] on icon at bounding box center [369, 160] width 5 height 5
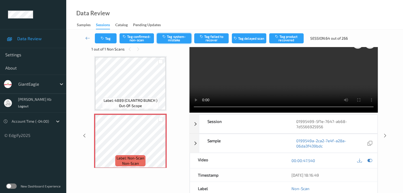
click at [173, 37] on button "Tag system-mistake" at bounding box center [174, 38] width 34 height 10
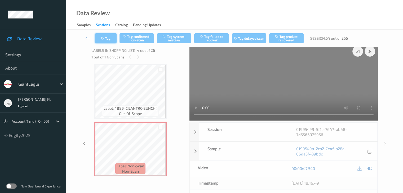
click at [110, 39] on button "Tag" at bounding box center [106, 38] width 22 height 10
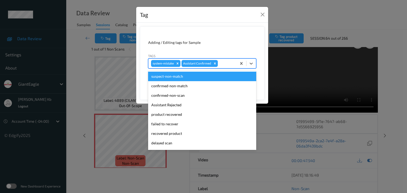
click at [229, 63] on div at bounding box center [226, 63] width 15 height 6
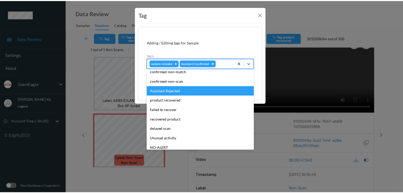
scroll to position [26, 0]
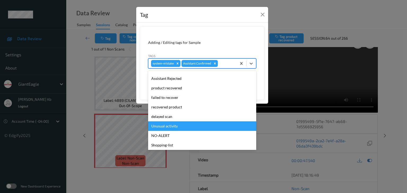
click at [174, 125] on div "Unusual activity" at bounding box center [202, 127] width 108 height 10
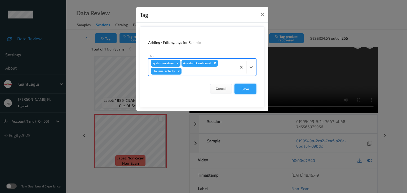
click at [246, 87] on button "Save" at bounding box center [245, 89] width 22 height 10
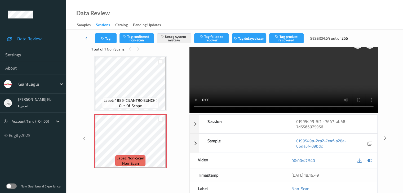
click at [87, 37] on icon at bounding box center [87, 37] width 5 height 5
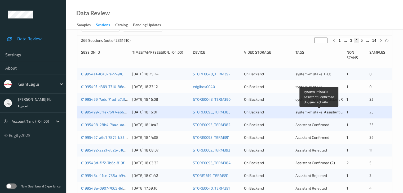
scroll to position [106, 0]
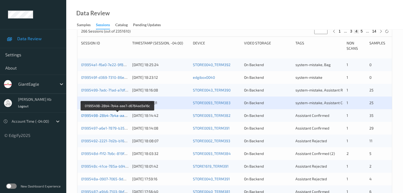
click at [117, 115] on link "01995498-28b4-7b4a-aae7-d6764ad3a16c" at bounding box center [117, 115] width 73 height 5
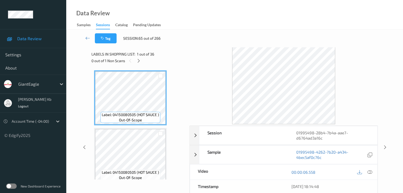
click at [140, 61] on icon at bounding box center [138, 61] width 5 height 5
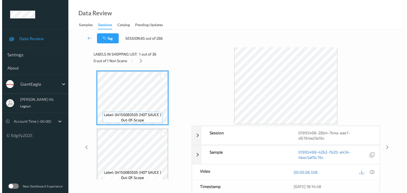
scroll to position [580, 0]
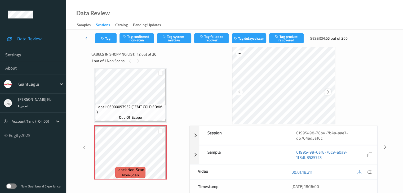
click at [326, 92] on icon at bounding box center [328, 92] width 5 height 5
click at [368, 172] on icon at bounding box center [369, 172] width 5 height 5
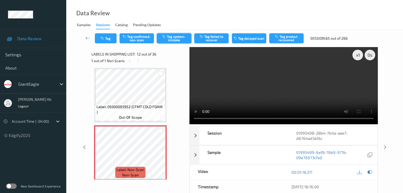
click at [174, 35] on button "Tag system-mistake" at bounding box center [174, 38] width 34 height 10
click at [111, 38] on button "Tag" at bounding box center [106, 38] width 22 height 10
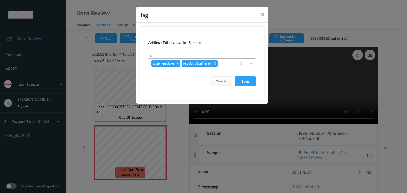
click at [226, 62] on div at bounding box center [226, 63] width 15 height 6
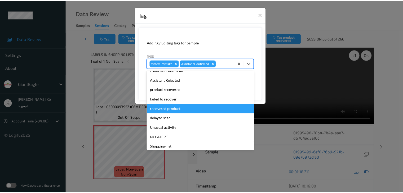
scroll to position [53, 0]
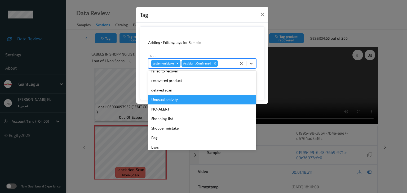
click at [167, 100] on div "Unusual activity" at bounding box center [202, 100] width 108 height 10
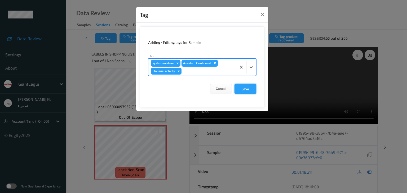
click at [246, 87] on button "Save" at bounding box center [245, 89] width 22 height 10
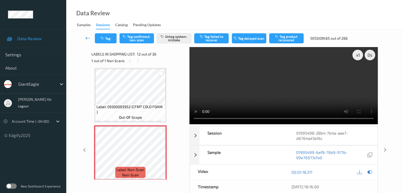
click at [88, 37] on icon at bounding box center [87, 37] width 5 height 5
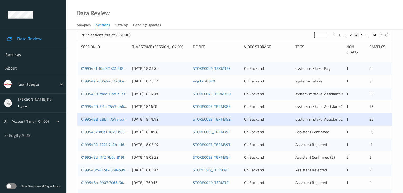
scroll to position [106, 0]
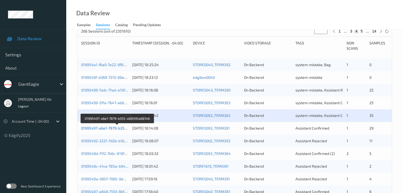
click at [115, 129] on link "01995497-a6e1-7879-b355-a88595a68146" at bounding box center [117, 128] width 73 height 5
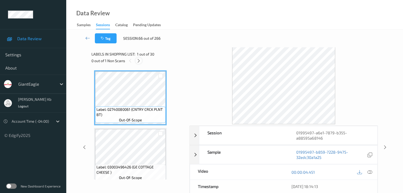
click at [140, 61] on icon at bounding box center [138, 61] width 5 height 5
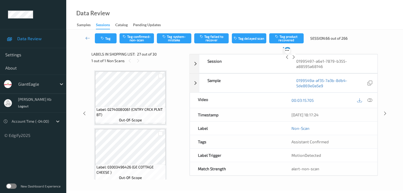
scroll to position [1446, 0]
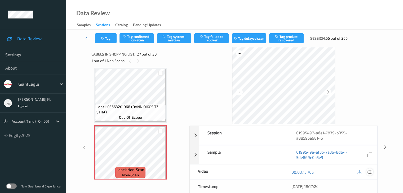
click at [370, 172] on icon at bounding box center [369, 172] width 5 height 5
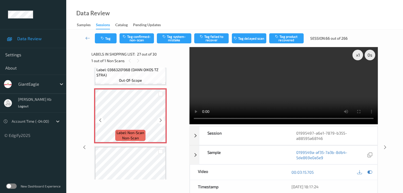
scroll to position [1499, 0]
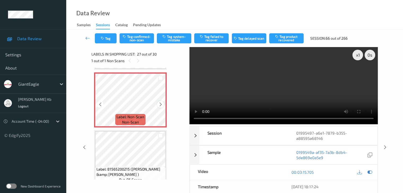
click at [159, 104] on icon at bounding box center [160, 104] width 5 height 5
click at [289, 39] on button "Tag product recovered" at bounding box center [286, 38] width 34 height 10
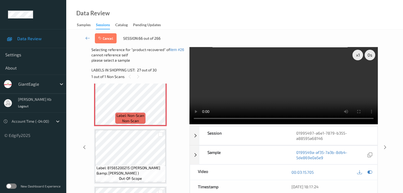
scroll to position [1526, 0]
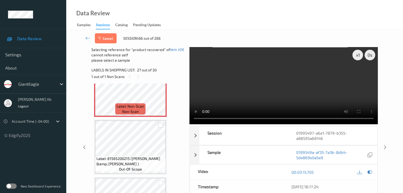
click at [162, 124] on div at bounding box center [160, 125] width 5 height 5
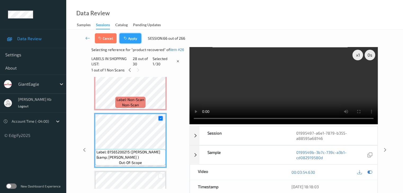
click at [133, 39] on button "Apply" at bounding box center [130, 38] width 22 height 10
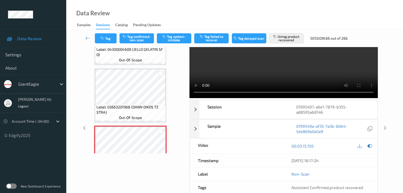
scroll to position [26, 0]
click at [137, 36] on button "Tag confirmed-non-scan" at bounding box center [136, 38] width 34 height 10
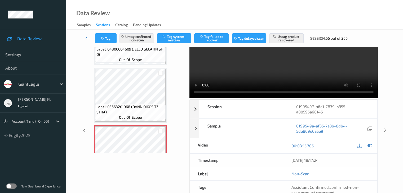
click at [88, 38] on icon at bounding box center [87, 37] width 5 height 5
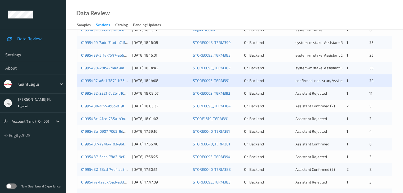
scroll to position [159, 0]
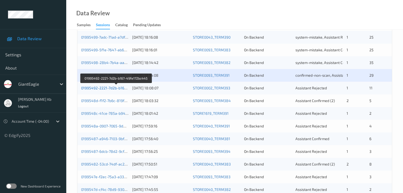
click at [102, 89] on link "01995492-2221-7d2b-b167-49fe172bc445" at bounding box center [116, 88] width 71 height 5
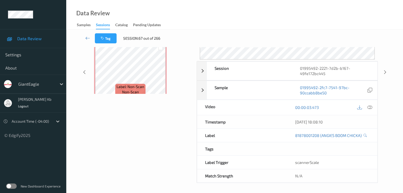
scroll to position [65, 0]
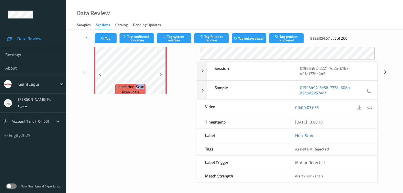
click at [140, 90] on div "Label: Non-Scan non-scan" at bounding box center [130, 89] width 30 height 11
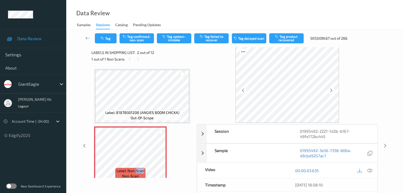
scroll to position [0, 0]
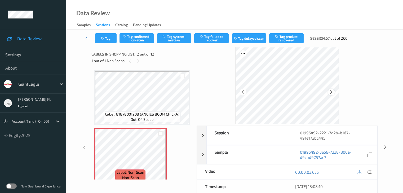
click at [333, 94] on icon at bounding box center [331, 92] width 5 height 5
click at [369, 172] on icon at bounding box center [369, 172] width 5 height 5
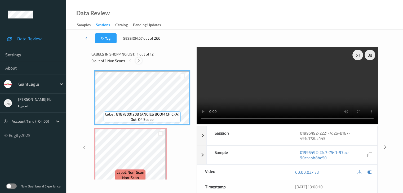
click at [139, 62] on icon at bounding box center [138, 61] width 5 height 5
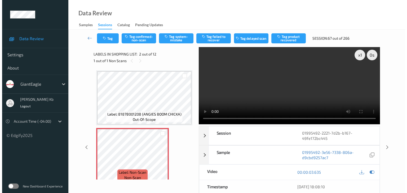
scroll to position [3, 0]
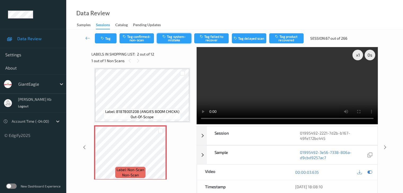
click at [176, 38] on button "Tag system-mistake" at bounding box center [174, 38] width 34 height 10
click at [110, 37] on button "Tag" at bounding box center [106, 38] width 22 height 10
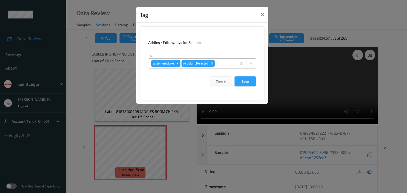
click at [221, 63] on div at bounding box center [225, 63] width 18 height 6
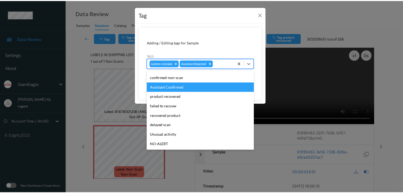
scroll to position [26, 0]
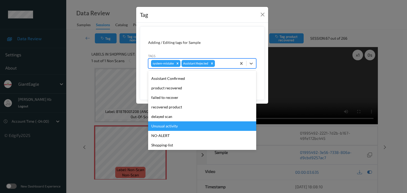
click at [167, 127] on div "Unusual activity" at bounding box center [202, 127] width 108 height 10
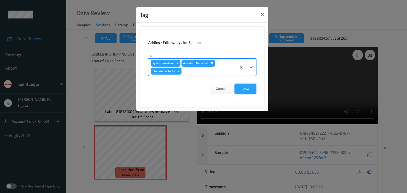
click at [248, 88] on button "Save" at bounding box center [245, 89] width 22 height 10
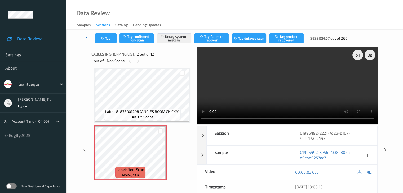
click at [88, 39] on icon at bounding box center [87, 37] width 5 height 5
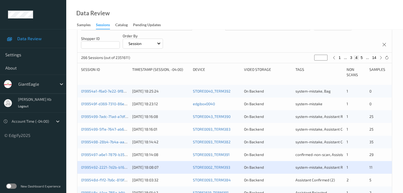
scroll to position [132, 0]
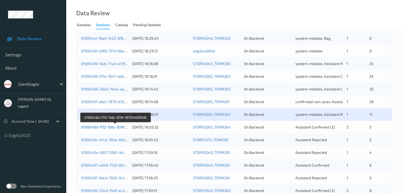
click at [114, 127] on link "0199548d-f1f2-7b6c-819f-f815f4090fd0" at bounding box center [115, 127] width 68 height 5
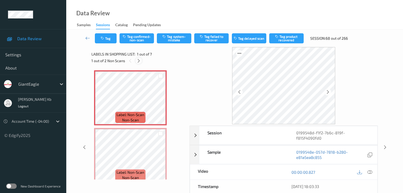
click at [140, 60] on icon at bounding box center [138, 61] width 5 height 5
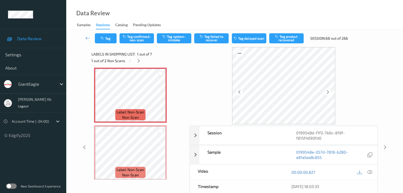
click at [369, 170] on icon at bounding box center [369, 172] width 5 height 5
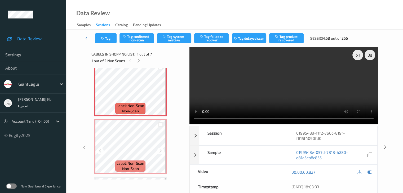
scroll to position [0, 0]
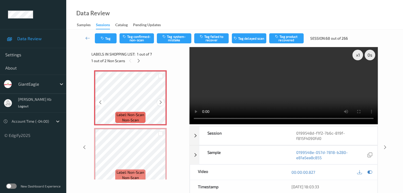
click at [161, 103] on icon at bounding box center [160, 102] width 5 height 5
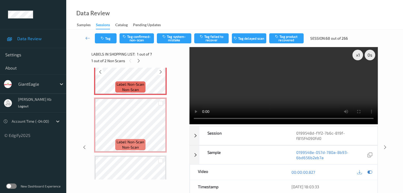
scroll to position [26, 0]
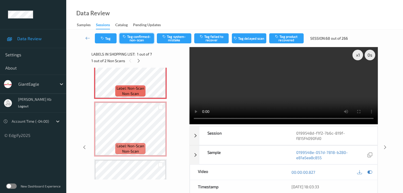
click at [139, 37] on button "Tag confirmed-non-scan" at bounding box center [136, 38] width 34 height 10
click at [287, 41] on button "Tag product recovered" at bounding box center [286, 38] width 34 height 10
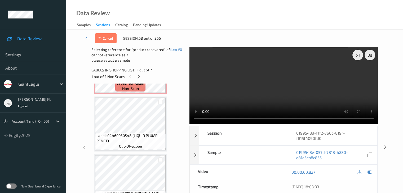
scroll to position [106, 0]
click at [160, 101] on div at bounding box center [160, 101] width 5 height 5
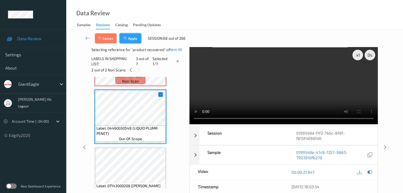
click at [134, 38] on button "Apply" at bounding box center [130, 38] width 22 height 10
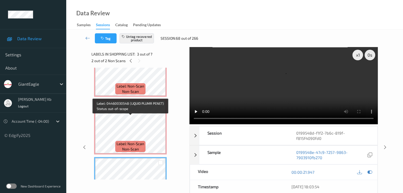
scroll to position [26, 0]
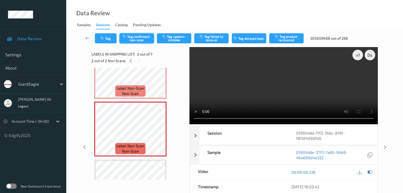
click at [145, 38] on button "Tag confirmed-non-scan" at bounding box center [136, 38] width 34 height 10
click at [287, 40] on button "Tag product recovered" at bounding box center [286, 38] width 34 height 10
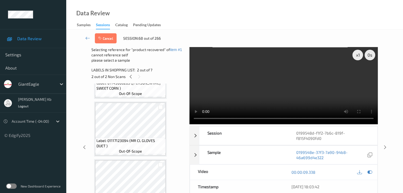
scroll to position [238, 0]
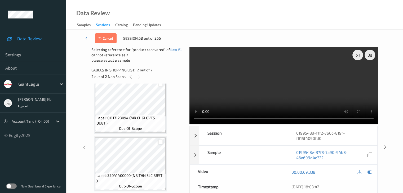
click at [159, 143] on div at bounding box center [160, 142] width 5 height 5
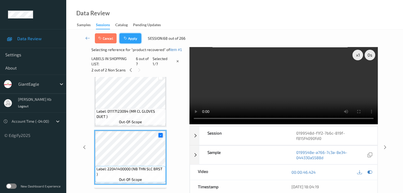
click at [129, 37] on button "Apply" at bounding box center [130, 38] width 22 height 10
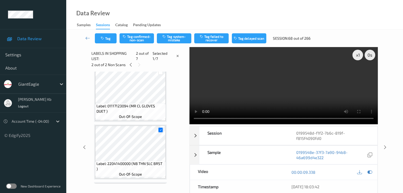
scroll to position [3, 0]
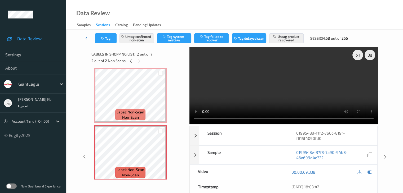
click at [87, 38] on icon at bounding box center [87, 37] width 5 height 5
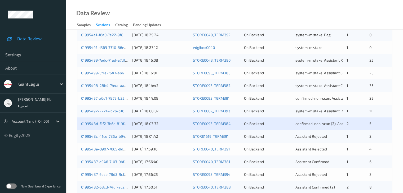
scroll to position [159, 0]
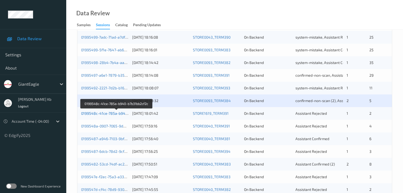
click at [110, 114] on link "0199548c-41ce-785a-b940-b7b31bb2cf2c" at bounding box center [116, 113] width 71 height 5
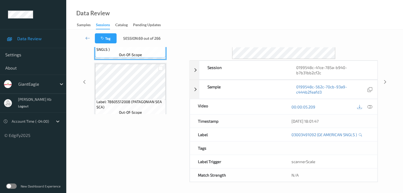
scroll to position [65, 0]
drag, startPoint x: 120, startPoint y: 1, endPoint x: 176, endPoint y: 4, distance: 56.0
click at [278, 12] on div "Data Review Samples Sessions Catalog Pending Updates" at bounding box center [234, 15] width 337 height 30
drag, startPoint x: 162, startPoint y: 1, endPoint x: 274, endPoint y: 10, distance: 112.6
click at [274, 10] on div "Data Review Samples Sessions Catalog Pending Updates" at bounding box center [234, 15] width 337 height 30
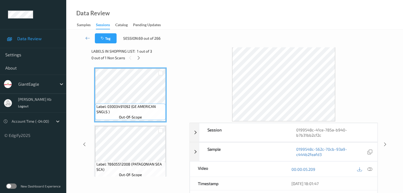
scroll to position [0, 0]
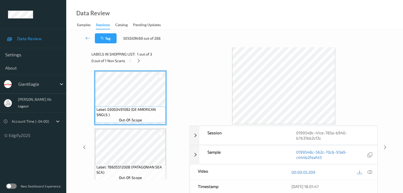
drag, startPoint x: 137, startPoint y: 61, endPoint x: 140, endPoint y: 66, distance: 5.5
click at [137, 61] on icon at bounding box center [138, 61] width 5 height 5
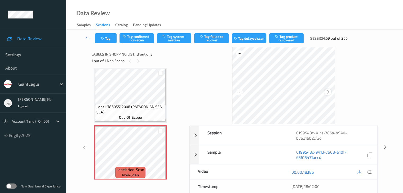
click at [326, 92] on icon at bounding box center [328, 92] width 5 height 5
click at [371, 173] on icon at bounding box center [369, 172] width 5 height 5
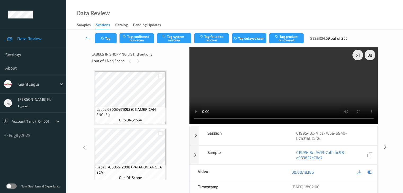
scroll to position [64, 0]
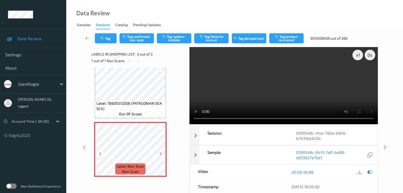
click at [159, 154] on icon at bounding box center [160, 154] width 5 height 5
click at [175, 39] on button "Tag system-mistake" at bounding box center [174, 38] width 34 height 10
click at [88, 38] on icon at bounding box center [87, 37] width 5 height 5
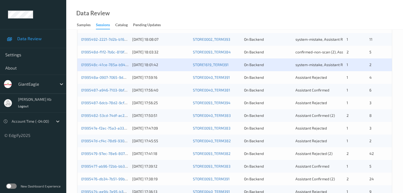
scroll to position [212, 0]
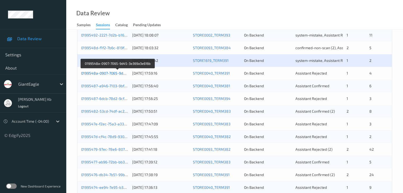
click at [107, 72] on link "0199548a-0907-7065-9d45-3e369a3e616b" at bounding box center [117, 73] width 73 height 5
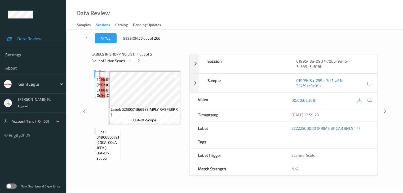
scroll to position [65, 0]
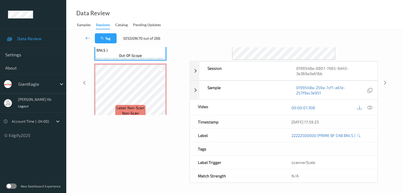
drag, startPoint x: 116, startPoint y: 0, endPoint x: 258, endPoint y: 13, distance: 142.5
click at [294, 11] on div "Data Review Samples Sessions Catalog Pending Updates" at bounding box center [234, 15] width 337 height 30
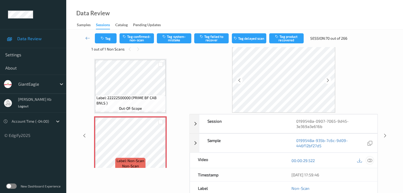
click at [368, 161] on icon at bounding box center [369, 160] width 5 height 5
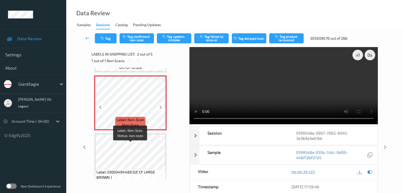
scroll to position [53, 0]
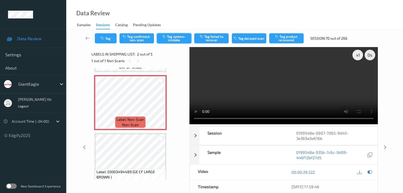
click at [173, 38] on button "Tag system-mistake" at bounding box center [174, 38] width 34 height 10
click at [110, 39] on button "Tag" at bounding box center [106, 38] width 22 height 10
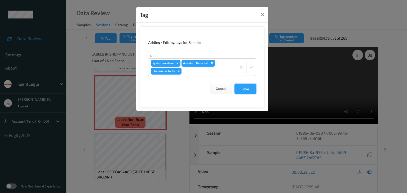
click at [245, 89] on button "Save" at bounding box center [245, 89] width 22 height 10
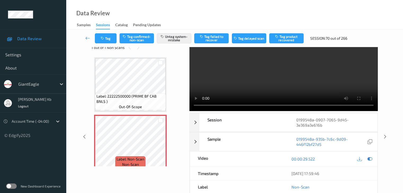
scroll to position [0, 0]
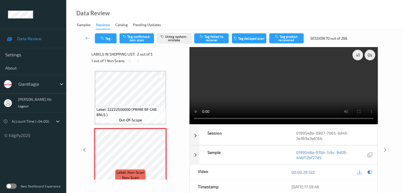
drag, startPoint x: 89, startPoint y: 39, endPoint x: 90, endPoint y: 30, distance: 8.5
click at [89, 39] on icon at bounding box center [87, 37] width 5 height 5
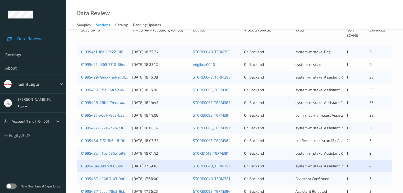
scroll to position [159, 0]
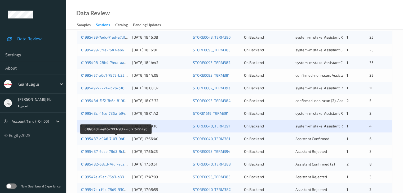
click at [112, 140] on link "01995487-a946-7103-9bfa-c6f2f679149b" at bounding box center [116, 139] width 70 height 5
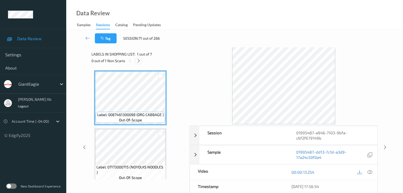
click at [139, 62] on icon at bounding box center [138, 61] width 5 height 5
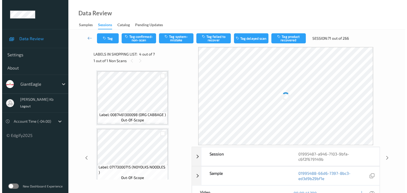
scroll to position [118, 0]
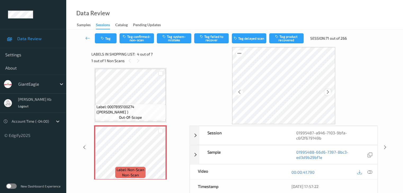
click at [326, 90] on icon at bounding box center [328, 92] width 5 height 5
click at [158, 158] on icon at bounding box center [160, 157] width 5 height 5
click at [159, 158] on icon at bounding box center [160, 157] width 5 height 5
click at [371, 172] on icon at bounding box center [369, 172] width 5 height 5
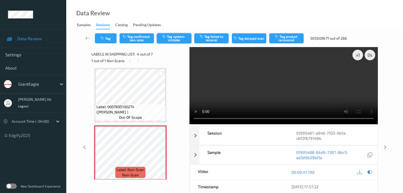
click at [179, 40] on button "Tag system-mistake" at bounding box center [174, 38] width 34 height 10
click at [113, 38] on button "Tag" at bounding box center [106, 38] width 22 height 10
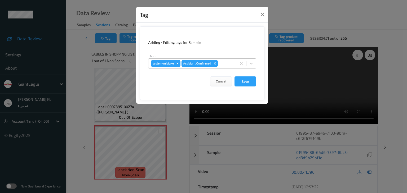
click at [222, 63] on div at bounding box center [226, 63] width 15 height 6
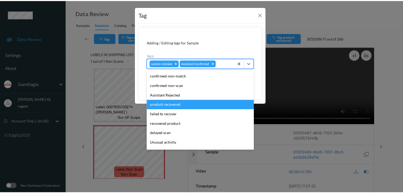
scroll to position [26, 0]
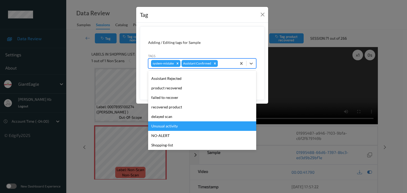
click at [166, 128] on div "Unusual activity" at bounding box center [202, 127] width 108 height 10
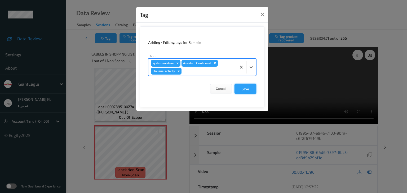
click at [248, 91] on button "Save" at bounding box center [245, 89] width 22 height 10
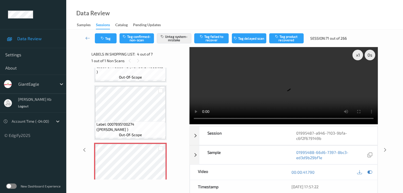
scroll to position [92, 0]
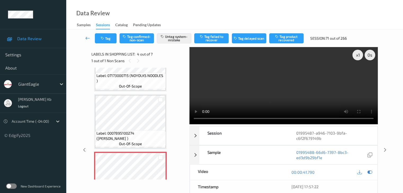
click at [88, 38] on icon at bounding box center [87, 37] width 5 height 5
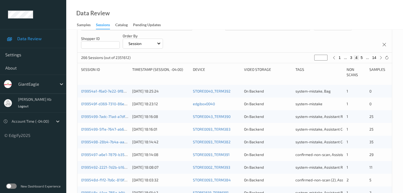
scroll to position [159, 0]
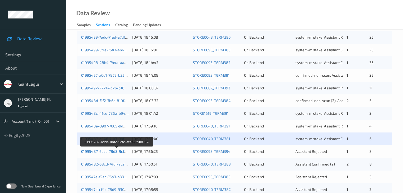
click at [114, 152] on link "01995487-6dcb-78d2-9cfc-efe8929b8104" at bounding box center [117, 151] width 72 height 5
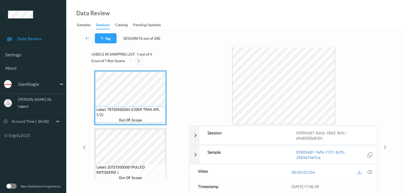
click at [141, 59] on icon at bounding box center [138, 61] width 5 height 5
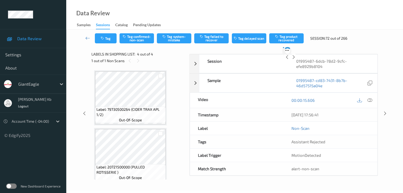
scroll to position [118, 0]
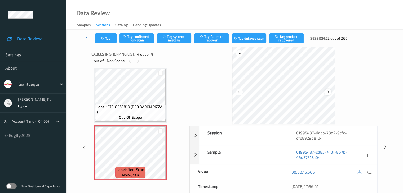
click at [326, 91] on icon at bounding box center [328, 92] width 5 height 5
click at [369, 173] on icon at bounding box center [369, 172] width 5 height 5
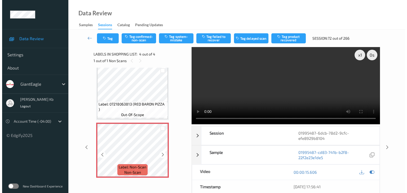
scroll to position [122, 0]
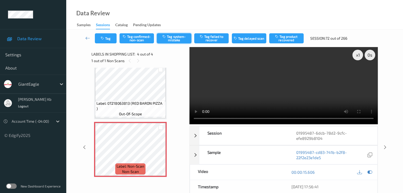
click at [174, 40] on button "Tag system-mistake" at bounding box center [174, 38] width 34 height 10
click at [113, 37] on button "Tag" at bounding box center [106, 38] width 22 height 10
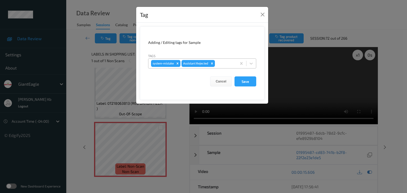
click at [222, 62] on div at bounding box center [225, 63] width 18 height 6
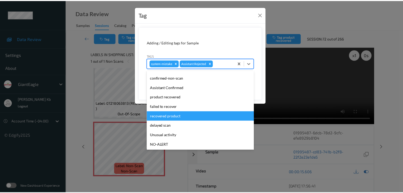
scroll to position [26, 0]
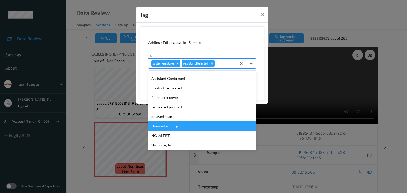
click at [169, 127] on div "Unusual activity" at bounding box center [202, 127] width 108 height 10
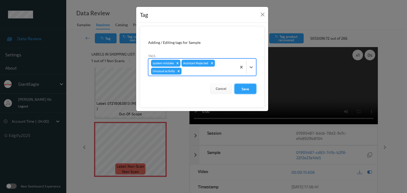
click at [244, 87] on button "Save" at bounding box center [245, 89] width 22 height 10
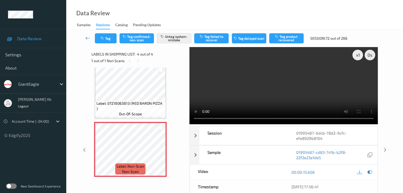
click at [87, 38] on icon at bounding box center [87, 37] width 5 height 5
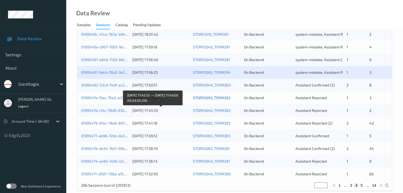
scroll to position [238, 0]
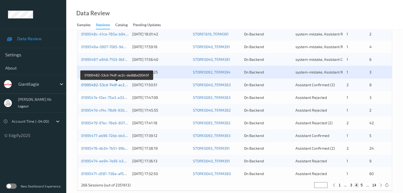
click at [110, 86] on link "01995482-53cd-74df-ac2c-dad68a29345f" at bounding box center [117, 85] width 72 height 5
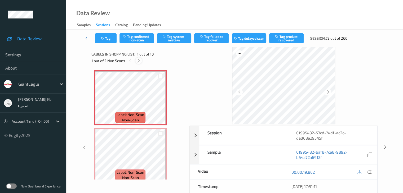
click at [140, 60] on icon at bounding box center [138, 61] width 5 height 5
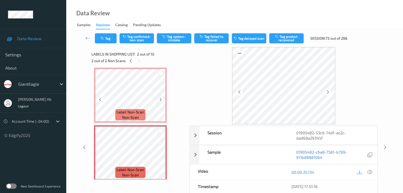
click at [159, 101] on icon at bounding box center [160, 99] width 5 height 5
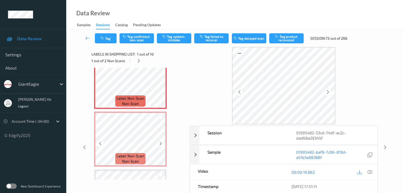
scroll to position [29, 0]
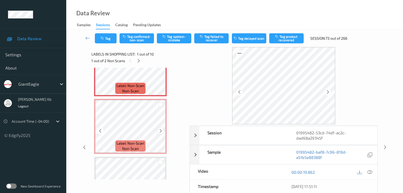
click at [161, 132] on icon at bounding box center [160, 131] width 5 height 5
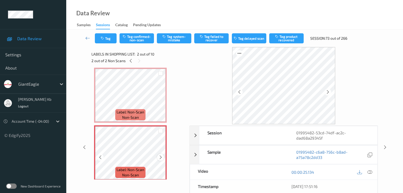
scroll to position [0, 0]
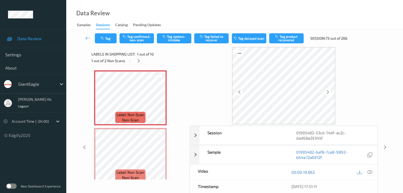
click at [369, 172] on icon at bounding box center [369, 172] width 5 height 5
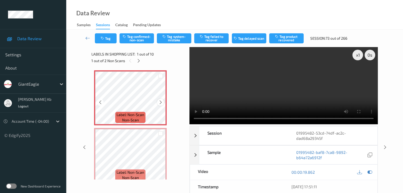
click at [158, 101] on div at bounding box center [160, 102] width 7 height 7
click at [143, 39] on button "Tag confirmed-non-scan" at bounding box center [136, 38] width 34 height 10
click at [287, 40] on button "Tag product recovered" at bounding box center [286, 38] width 34 height 10
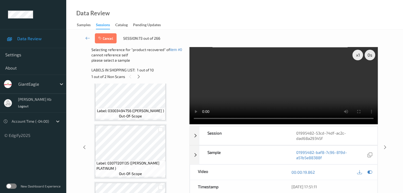
scroll to position [318, 0]
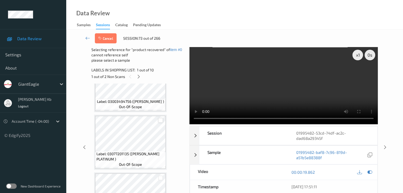
click at [161, 120] on div at bounding box center [160, 120] width 5 height 5
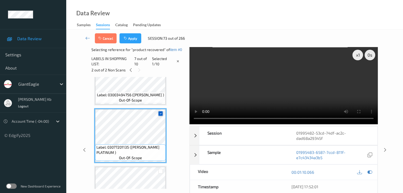
click at [161, 114] on icon at bounding box center [160, 113] width 3 height 3
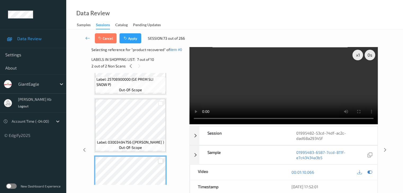
scroll to position [265, 0]
click at [159, 104] on div at bounding box center [160, 105] width 5 height 5
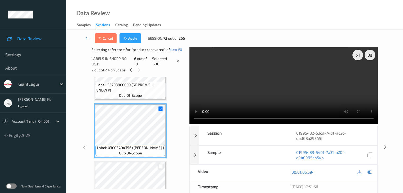
scroll to position [238, 0]
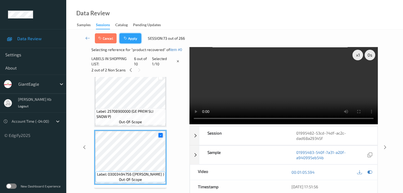
click at [131, 36] on button "Apply" at bounding box center [130, 38] width 22 height 10
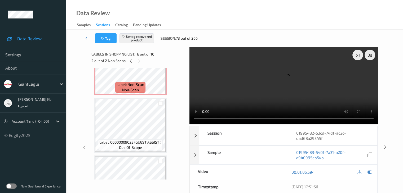
scroll to position [79, 0]
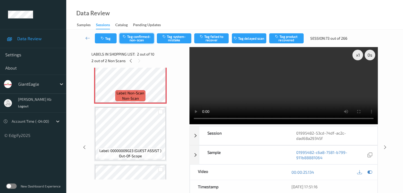
click at [142, 40] on button "Tag confirmed-non-scan" at bounding box center [136, 38] width 34 height 10
click at [289, 39] on button "Tag product recovered" at bounding box center [286, 38] width 34 height 10
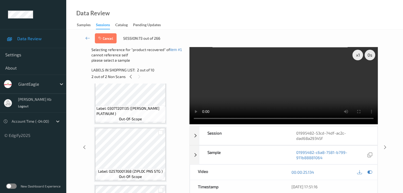
scroll to position [371, 0]
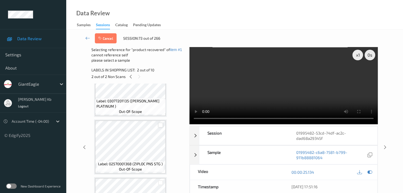
click at [161, 125] on div at bounding box center [160, 125] width 5 height 5
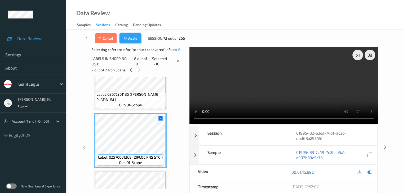
click at [133, 38] on button "Apply" at bounding box center [130, 38] width 22 height 10
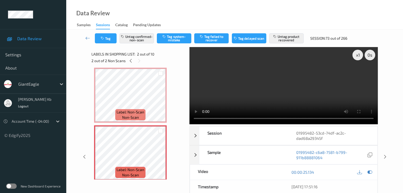
drag, startPoint x: 88, startPoint y: 38, endPoint x: 88, endPoint y: 32, distance: 5.6
click at [88, 38] on icon at bounding box center [87, 37] width 5 height 5
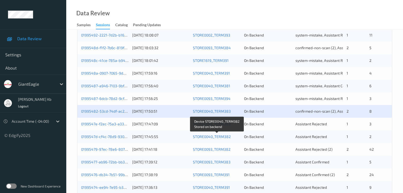
scroll to position [238, 0]
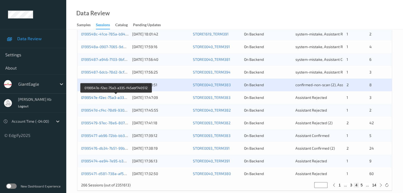
click at [108, 98] on link "0199547e-f2ec-75a3-a335-f45abf740512" at bounding box center [116, 97] width 70 height 5
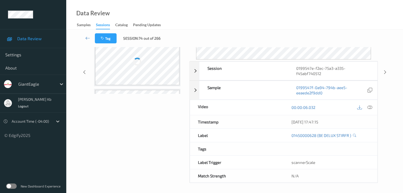
scroll to position [65, 0]
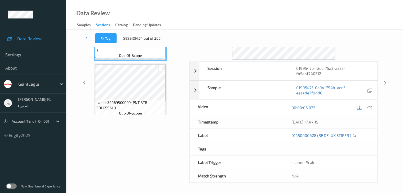
drag, startPoint x: 100, startPoint y: 0, endPoint x: 255, endPoint y: 11, distance: 155.4
click at [255, 11] on div "Data Review Samples Sessions Catalog Pending Updates" at bounding box center [234, 15] width 337 height 30
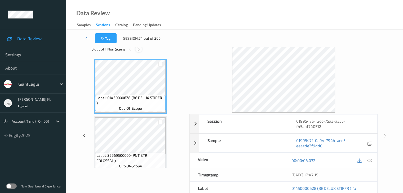
click at [139, 47] on icon at bounding box center [138, 49] width 5 height 5
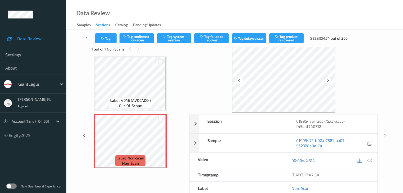
click at [327, 80] on icon at bounding box center [328, 80] width 5 height 5
click at [368, 160] on icon at bounding box center [369, 160] width 5 height 5
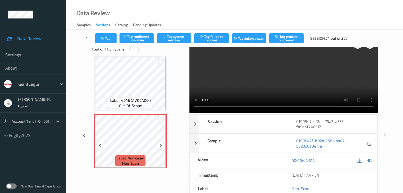
click at [159, 145] on icon at bounding box center [160, 146] width 5 height 5
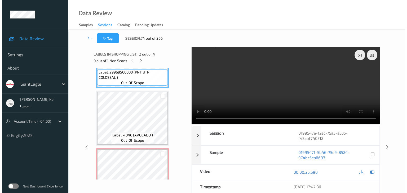
scroll to position [122, 0]
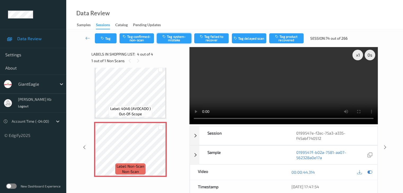
click at [183, 39] on button "Tag system-mistake" at bounding box center [174, 38] width 34 height 10
click at [107, 37] on button "Tag" at bounding box center [106, 38] width 22 height 10
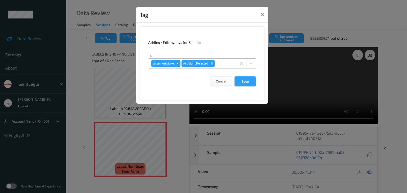
click at [226, 63] on div at bounding box center [225, 63] width 18 height 6
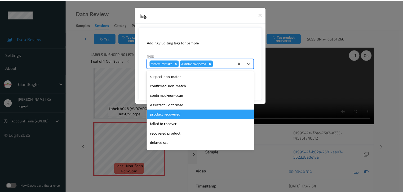
scroll to position [26, 0]
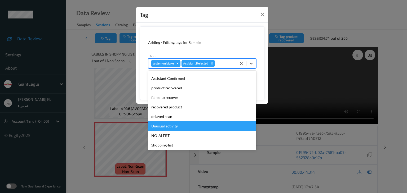
click at [164, 126] on div "Unusual activity" at bounding box center [202, 127] width 108 height 10
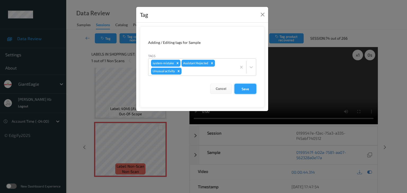
click at [245, 90] on button "Save" at bounding box center [245, 89] width 22 height 10
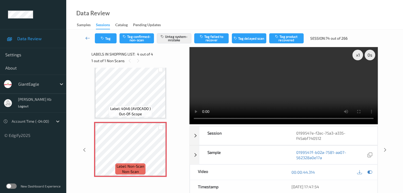
click at [88, 35] on link at bounding box center [88, 38] width 14 height 10
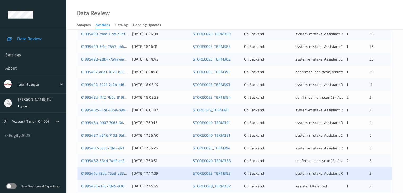
scroll to position [185, 0]
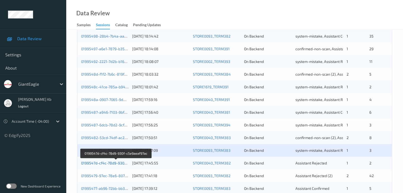
click at [114, 163] on link "0199547d-cf4c-78d9-930f-c5e9aeaf97ac" at bounding box center [116, 163] width 70 height 5
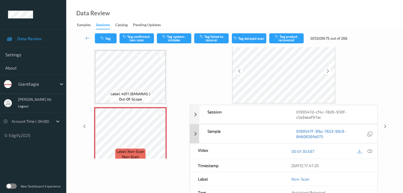
scroll to position [12, 0]
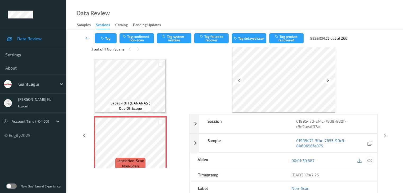
click at [371, 159] on icon at bounding box center [369, 160] width 5 height 5
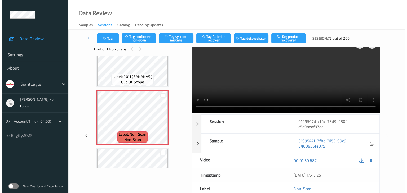
scroll to position [0, 0]
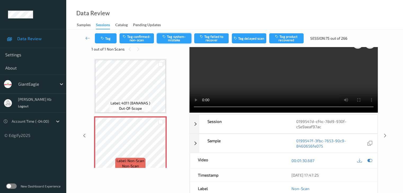
click at [174, 39] on button "Tag system-mistake" at bounding box center [174, 38] width 34 height 10
click at [109, 38] on button "Tag" at bounding box center [106, 38] width 22 height 10
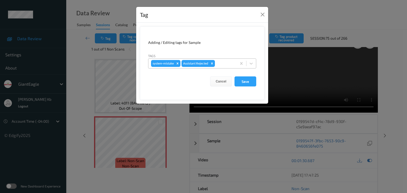
click at [223, 63] on div at bounding box center [225, 63] width 18 height 6
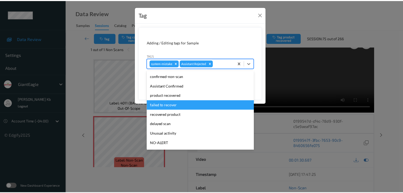
scroll to position [26, 0]
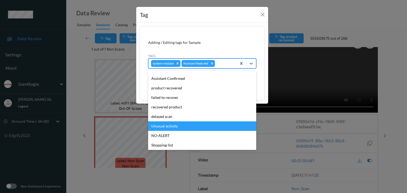
click at [166, 127] on div "Unusual activity" at bounding box center [202, 127] width 108 height 10
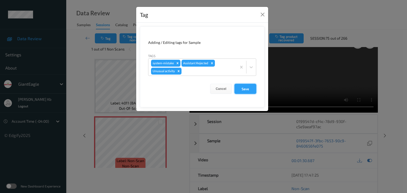
click at [245, 90] on button "Save" at bounding box center [245, 89] width 22 height 10
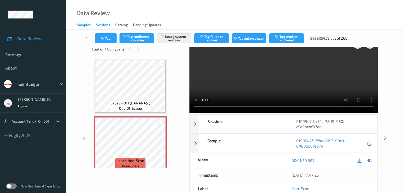
drag, startPoint x: 88, startPoint y: 37, endPoint x: 88, endPoint y: 28, distance: 9.0
click at [88, 37] on icon at bounding box center [87, 37] width 5 height 5
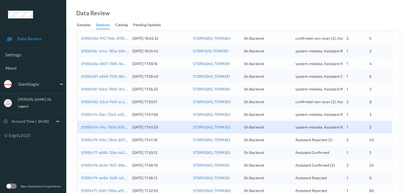
scroll to position [238, 0]
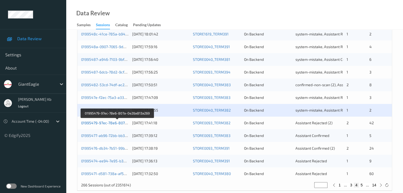
click at [116, 123] on link "01995479-97ec-78e6-807a-0e26a813a269" at bounding box center [117, 123] width 73 height 5
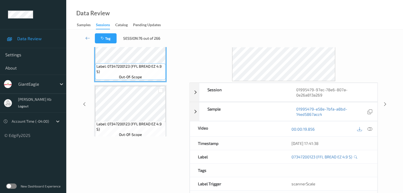
scroll to position [12, 0]
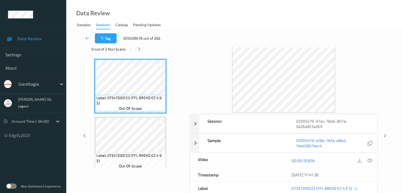
click at [139, 50] on icon at bounding box center [139, 49] width 5 height 5
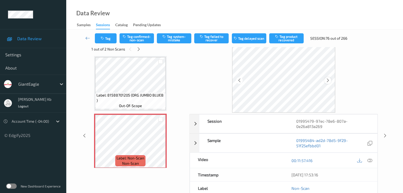
click at [326, 81] on icon at bounding box center [328, 80] width 5 height 5
click at [370, 161] on icon at bounding box center [369, 160] width 5 height 5
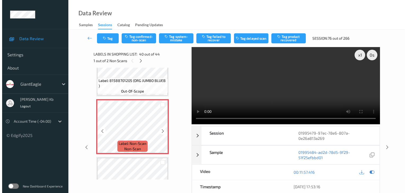
scroll to position [2250, 0]
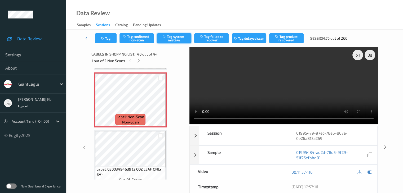
click at [179, 35] on button "Tag system-mistake" at bounding box center [174, 38] width 34 height 10
click at [113, 37] on button "Tag" at bounding box center [106, 38] width 22 height 10
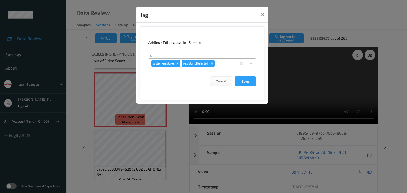
click at [228, 63] on div at bounding box center [225, 63] width 18 height 6
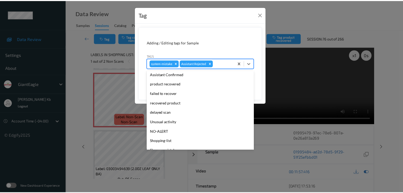
scroll to position [53, 0]
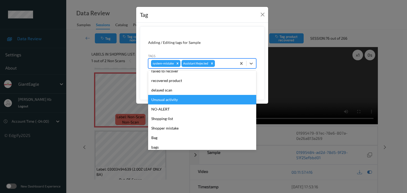
click at [174, 100] on div "Unusual activity" at bounding box center [202, 100] width 108 height 10
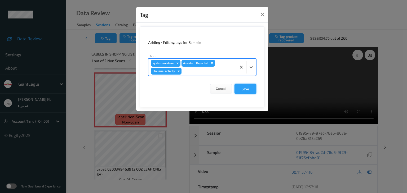
click at [245, 90] on button "Save" at bounding box center [245, 89] width 22 height 10
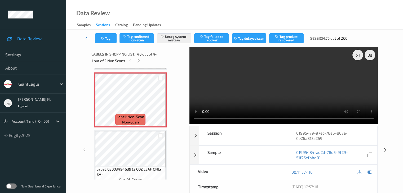
click at [85, 36] on icon at bounding box center [87, 37] width 5 height 5
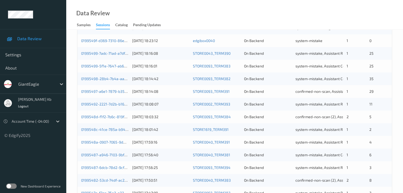
scroll to position [185, 0]
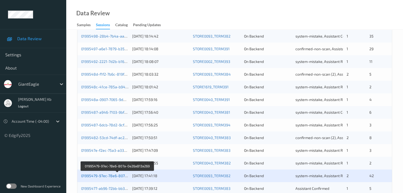
click at [105, 175] on link "01995479-97ec-78e6-807a-0e26a813a269" at bounding box center [117, 176] width 73 height 5
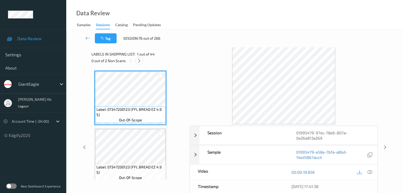
click at [139, 61] on icon at bounding box center [139, 61] width 5 height 5
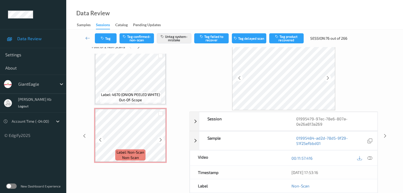
scroll to position [26, 0]
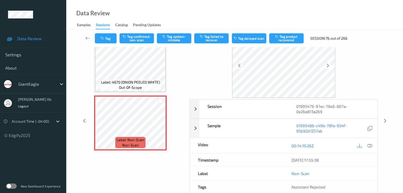
drag, startPoint x: 371, startPoint y: 146, endPoint x: 368, endPoint y: 146, distance: 3.2
click at [371, 146] on icon at bounding box center [369, 146] width 5 height 5
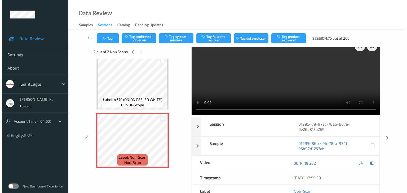
scroll to position [0, 0]
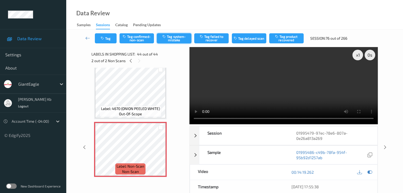
click at [180, 39] on button "Tag system-mistake" at bounding box center [174, 38] width 34 height 10
click at [111, 39] on button "Tag" at bounding box center [106, 38] width 22 height 10
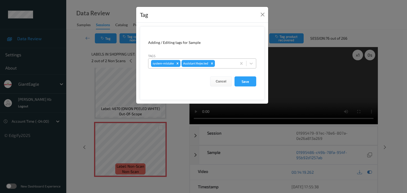
click at [221, 64] on div at bounding box center [225, 63] width 18 height 6
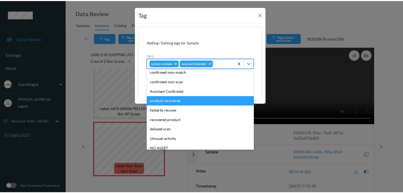
scroll to position [26, 0]
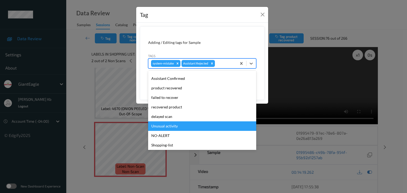
click at [166, 126] on div "Unusual activity" at bounding box center [202, 127] width 108 height 10
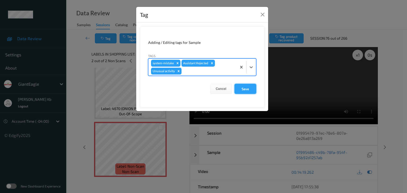
click at [248, 88] on button "Save" at bounding box center [245, 89] width 22 height 10
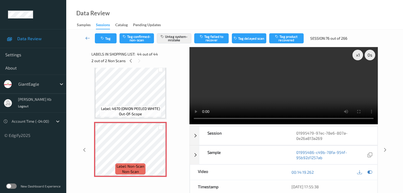
click at [89, 39] on icon at bounding box center [87, 37] width 5 height 5
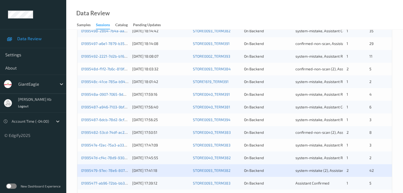
scroll to position [247, 0]
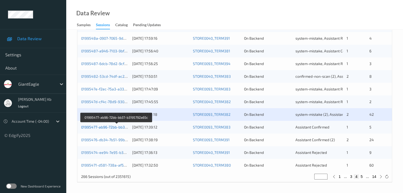
click at [114, 127] on link "01995477-ab96-72bb-bb37-b3195792a65c" at bounding box center [117, 127] width 72 height 5
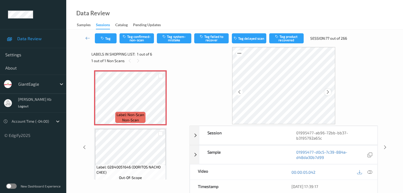
click at [327, 91] on icon at bounding box center [328, 92] width 5 height 5
click at [371, 171] on icon at bounding box center [369, 172] width 5 height 5
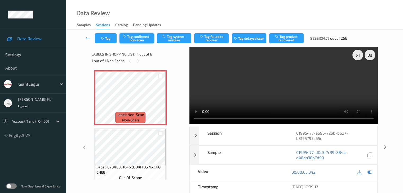
click at [136, 38] on button "Tag confirmed-non-scan" at bounding box center [136, 38] width 34 height 10
click at [287, 38] on button "Tag product recovered" at bounding box center [286, 38] width 34 height 10
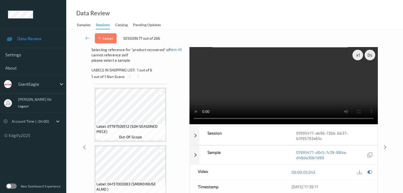
scroll to position [106, 0]
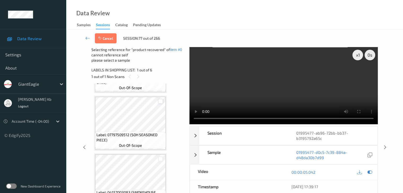
click at [159, 102] on div at bounding box center [160, 101] width 5 height 5
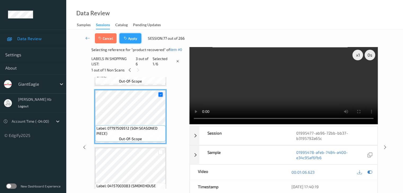
click at [134, 38] on button "Apply" at bounding box center [130, 38] width 22 height 10
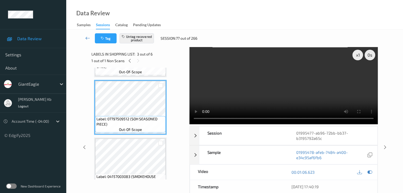
click at [88, 37] on icon at bounding box center [87, 37] width 5 height 5
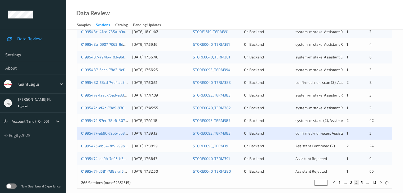
scroll to position [247, 0]
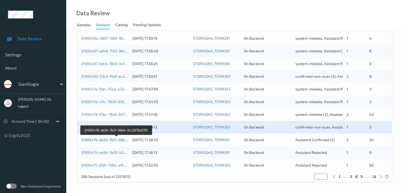
click at [108, 141] on link "01995476-db34-7b51-99b4-2cc2973a3751" at bounding box center [117, 140] width 72 height 5
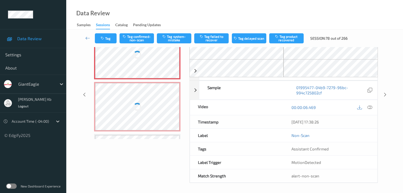
scroll to position [58, 0]
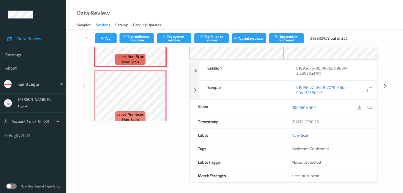
drag, startPoint x: 119, startPoint y: 1, endPoint x: 272, endPoint y: 15, distance: 154.3
click at [277, 16] on div "Data Review Samples Sessions Catalog Pending Updates" at bounding box center [234, 15] width 337 height 30
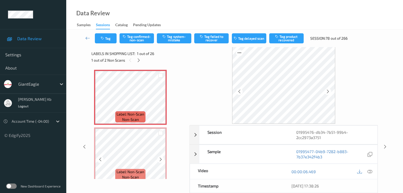
scroll to position [0, 0]
click at [140, 61] on icon at bounding box center [138, 61] width 5 height 5
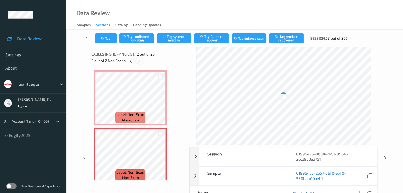
scroll to position [3, 0]
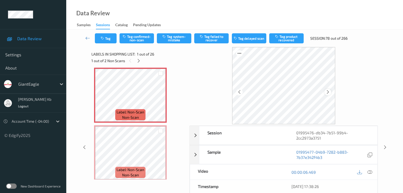
click at [327, 94] on icon at bounding box center [328, 92] width 5 height 5
click at [371, 172] on icon at bounding box center [369, 172] width 5 height 5
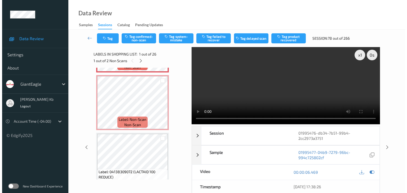
scroll to position [0, 0]
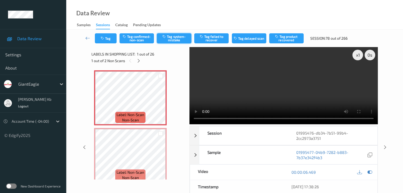
click at [174, 37] on button "Tag system-mistake" at bounding box center [174, 38] width 34 height 10
click at [107, 39] on button "Tag" at bounding box center [106, 38] width 22 height 10
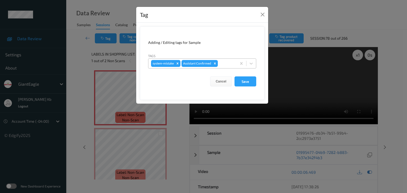
click at [228, 64] on div at bounding box center [226, 63] width 15 height 6
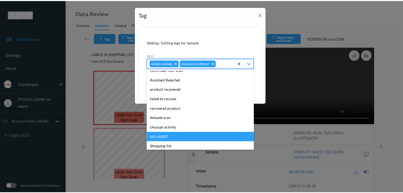
scroll to position [56, 0]
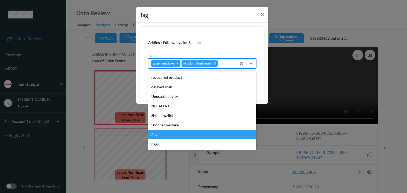
click at [155, 135] on div "Bag" at bounding box center [202, 135] width 108 height 10
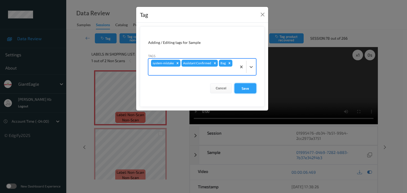
click at [246, 88] on button "Save" at bounding box center [245, 88] width 22 height 10
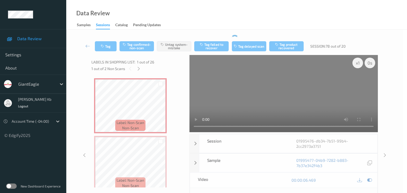
click at [244, 87] on video at bounding box center [283, 93] width 188 height 77
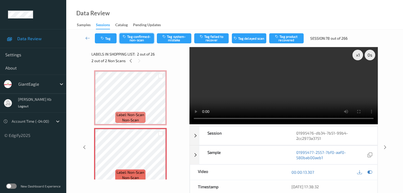
click at [144, 37] on button "Tag confirmed-non-scan" at bounding box center [136, 38] width 34 height 10
click at [287, 39] on button "Tag product recovered" at bounding box center [286, 38] width 34 height 10
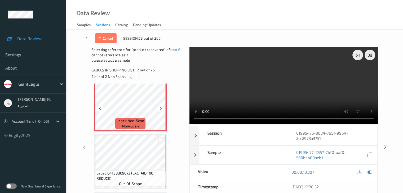
scroll to position [79, 0]
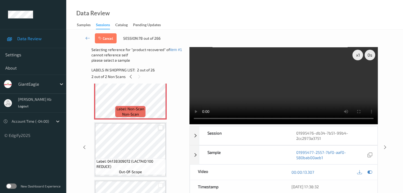
click at [161, 126] on div at bounding box center [160, 128] width 5 height 5
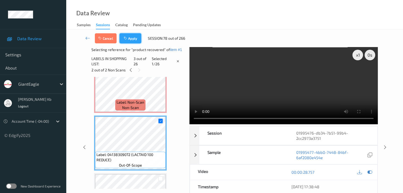
click at [131, 37] on button "Apply" at bounding box center [130, 38] width 22 height 10
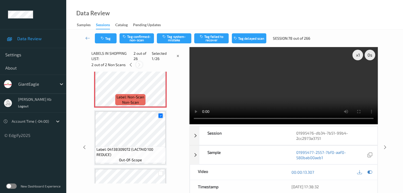
scroll to position [3, 0]
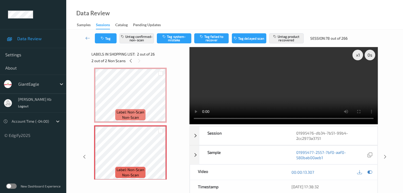
drag, startPoint x: 87, startPoint y: 37, endPoint x: 87, endPoint y: 29, distance: 7.4
click at [87, 37] on icon at bounding box center [87, 37] width 5 height 5
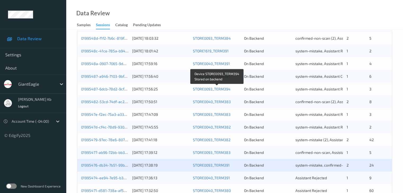
scroll to position [247, 0]
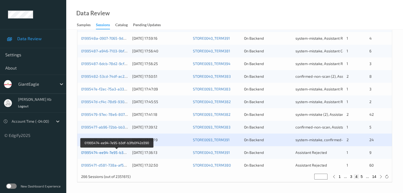
click at [109, 153] on link "01995474-ee94-7e95-b3df-b3fb0f42d390" at bounding box center [117, 152] width 72 height 5
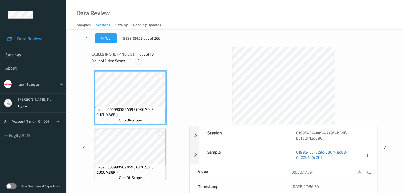
click at [141, 61] on div at bounding box center [138, 60] width 7 height 7
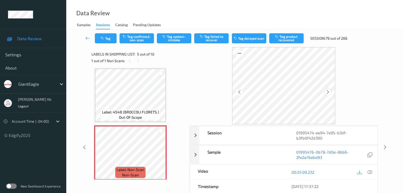
click at [330, 91] on div at bounding box center [327, 92] width 7 height 7
click at [371, 171] on icon at bounding box center [369, 172] width 5 height 5
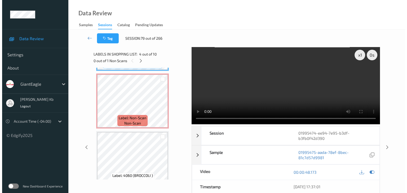
scroll to position [229, 0]
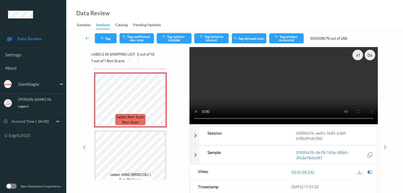
click at [176, 38] on button "Tag system-mistake" at bounding box center [174, 38] width 34 height 10
click at [109, 38] on button "Tag" at bounding box center [106, 38] width 22 height 10
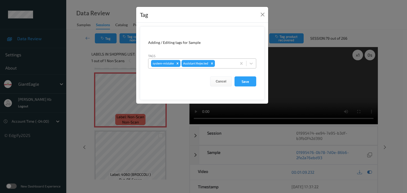
click at [224, 63] on div at bounding box center [225, 63] width 18 height 6
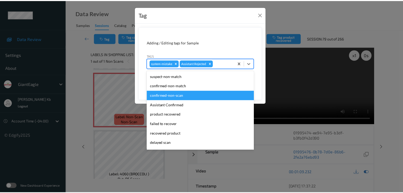
scroll to position [26, 0]
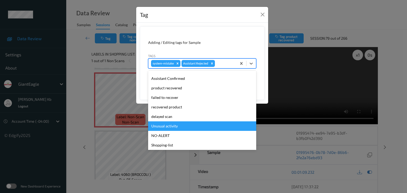
click at [165, 126] on div "Unusual activity" at bounding box center [202, 127] width 108 height 10
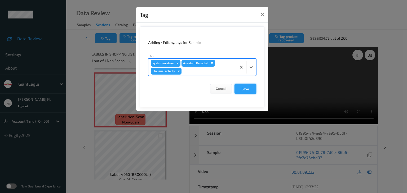
click at [244, 90] on button "Save" at bounding box center [245, 89] width 22 height 10
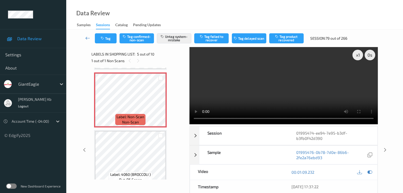
click at [87, 37] on icon at bounding box center [87, 37] width 5 height 5
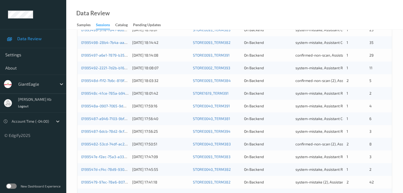
scroll to position [238, 0]
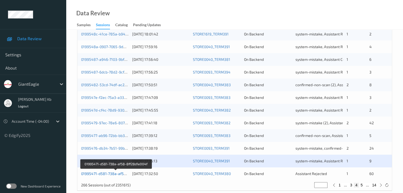
click at [99, 175] on link "01995471-d581-738a-af58-8ff28d1e004f" at bounding box center [116, 174] width 70 height 5
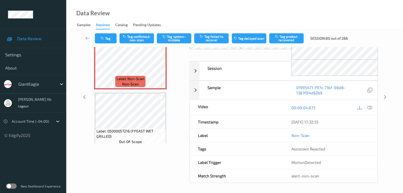
scroll to position [35, 0]
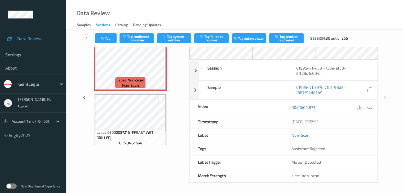
drag, startPoint x: 120, startPoint y: 0, endPoint x: 253, endPoint y: 9, distance: 133.5
click at [283, 12] on div "Data Review Samples Sessions Catalog Pending Updates" at bounding box center [234, 15] width 337 height 30
drag, startPoint x: 169, startPoint y: 0, endPoint x: 288, endPoint y: 10, distance: 119.6
click at [288, 10] on div "Data Review Samples Sessions Catalog Pending Updates" at bounding box center [234, 15] width 337 height 30
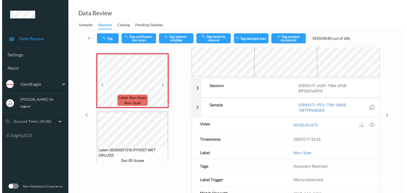
scroll to position [8, 0]
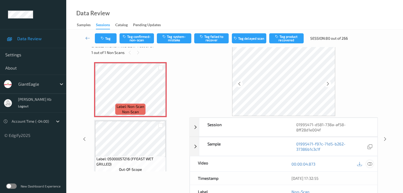
click at [371, 166] on icon at bounding box center [369, 164] width 5 height 5
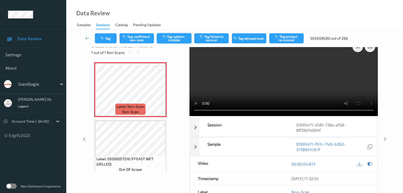
click at [177, 38] on button "Tag system-mistake" at bounding box center [174, 38] width 34 height 10
click at [108, 38] on button "Tag" at bounding box center [106, 38] width 22 height 10
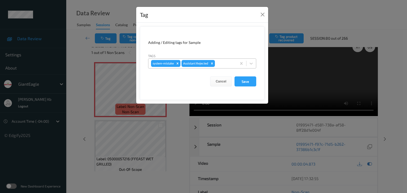
click at [232, 63] on div at bounding box center [225, 63] width 18 height 6
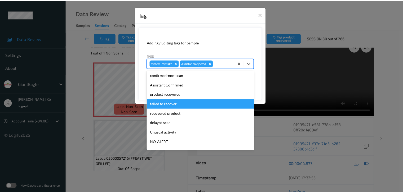
scroll to position [56, 0]
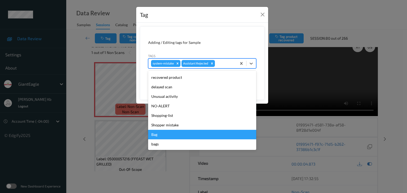
click at [158, 135] on div "Bag" at bounding box center [202, 135] width 108 height 10
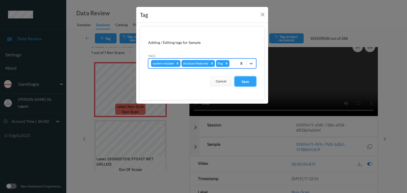
click at [246, 81] on button "Save" at bounding box center [245, 82] width 22 height 10
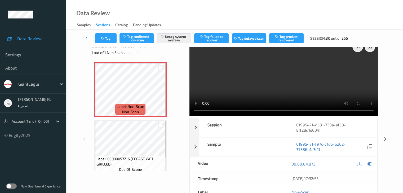
click at [86, 37] on icon at bounding box center [87, 37] width 5 height 5
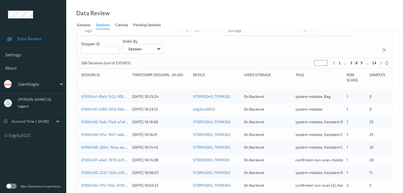
scroll to position [35, 0]
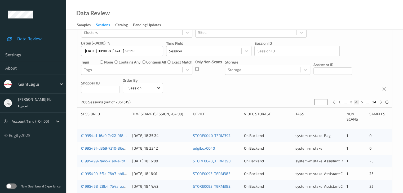
click at [375, 103] on button "14" at bounding box center [373, 102] width 7 height 5
type input "**"
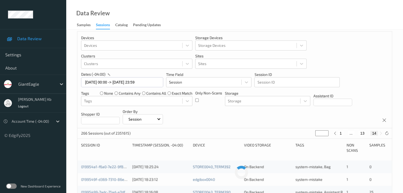
scroll to position [0, 0]
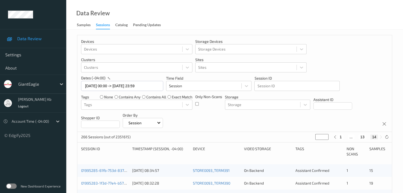
click at [360, 136] on button "13" at bounding box center [362, 137] width 7 height 5
type input "**"
click at [357, 137] on button "12" at bounding box center [356, 137] width 7 height 5
type input "**"
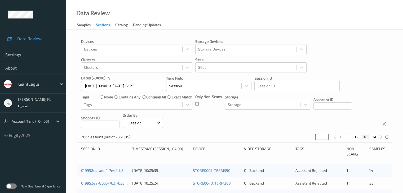
type input "**"
click at [375, 137] on button "14" at bounding box center [373, 137] width 7 height 5
type input "**"
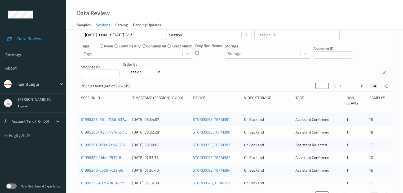
scroll to position [42, 0]
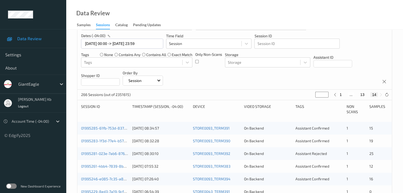
click at [362, 95] on button "13" at bounding box center [362, 94] width 7 height 5
type input "**"
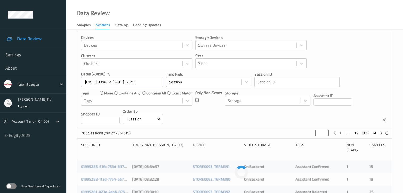
scroll to position [0, 0]
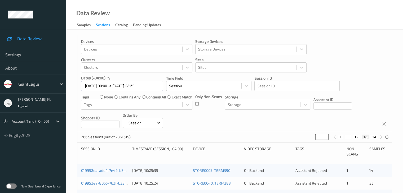
click at [355, 137] on button "12" at bounding box center [356, 137] width 7 height 5
type input "**"
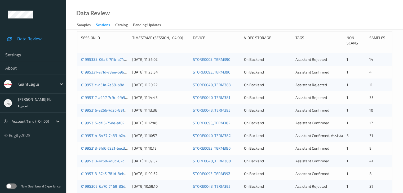
scroll to position [79, 0]
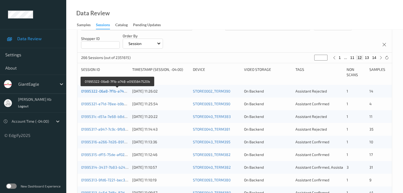
click at [116, 92] on link "01995322-06a8-7f1b-a748-e0935647520b" at bounding box center [117, 91] width 72 height 5
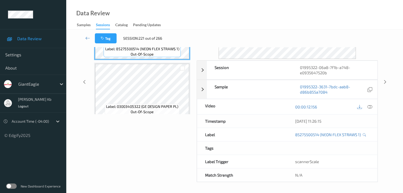
scroll to position [65, 0]
drag, startPoint x: 140, startPoint y: 0, endPoint x: 248, endPoint y: 15, distance: 108.8
click at [248, 15] on div "Data Review Samples Sessions Catalog Pending Updates" at bounding box center [234, 15] width 337 height 30
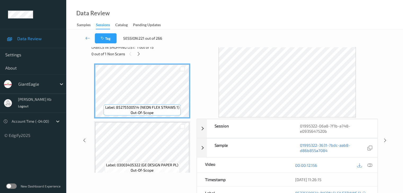
scroll to position [0, 0]
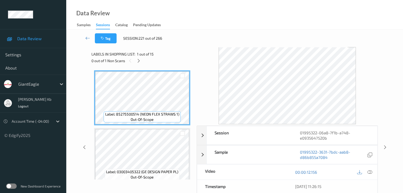
click at [141, 62] on div at bounding box center [138, 60] width 7 height 7
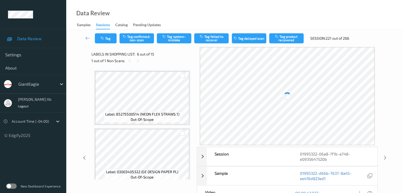
scroll to position [234, 0]
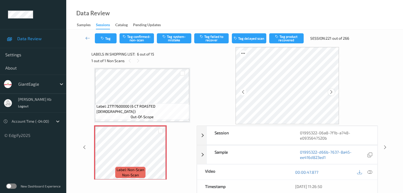
click at [331, 91] on icon at bounding box center [331, 92] width 5 height 5
click at [371, 171] on icon at bounding box center [369, 172] width 5 height 5
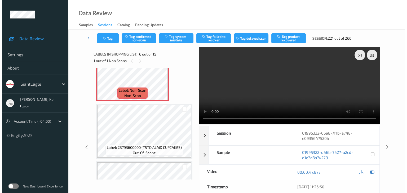
scroll to position [287, 0]
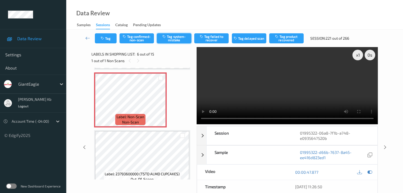
click at [180, 41] on button "Tag system-mistake" at bounding box center [174, 38] width 34 height 10
click at [109, 39] on button "Tag" at bounding box center [106, 38] width 22 height 10
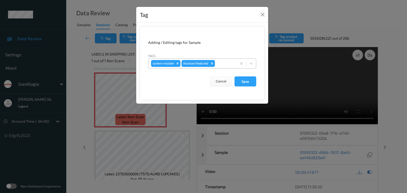
click at [225, 62] on div at bounding box center [225, 63] width 18 height 6
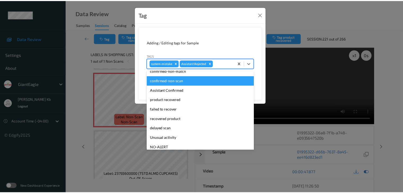
scroll to position [26, 0]
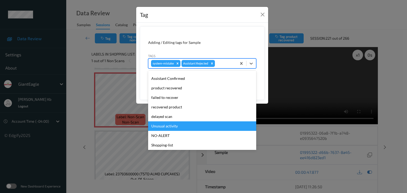
click at [165, 125] on div "Unusual activity" at bounding box center [202, 127] width 108 height 10
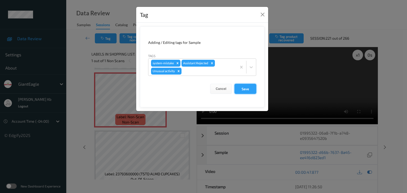
click at [245, 88] on button "Save" at bounding box center [245, 89] width 22 height 10
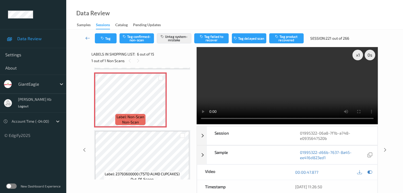
click at [85, 37] on icon at bounding box center [87, 37] width 5 height 5
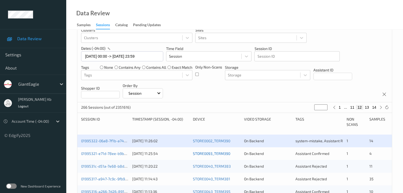
scroll to position [106, 0]
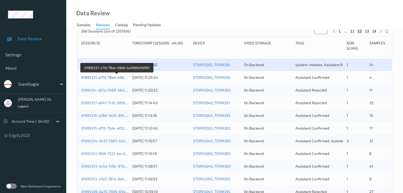
click at [105, 78] on link "01995321-e71d-78ee-b9b8-ba2886d59f80" at bounding box center [117, 77] width 72 height 5
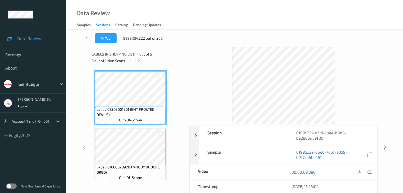
click at [139, 62] on icon at bounding box center [138, 61] width 5 height 5
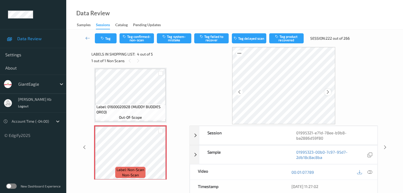
click at [328, 92] on icon at bounding box center [328, 92] width 5 height 5
drag, startPoint x: 370, startPoint y: 172, endPoint x: 353, endPoint y: 173, distance: 17.2
click at [370, 173] on icon at bounding box center [369, 172] width 5 height 5
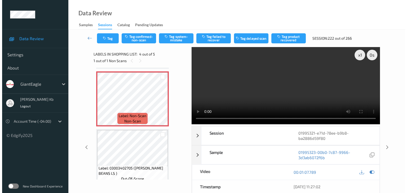
scroll to position [179, 0]
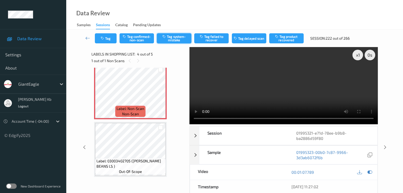
click at [176, 37] on button "Tag system-mistake" at bounding box center [174, 38] width 34 height 10
click at [110, 40] on button "Tag" at bounding box center [106, 38] width 22 height 10
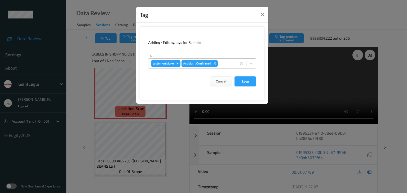
click at [225, 64] on div at bounding box center [226, 63] width 15 height 6
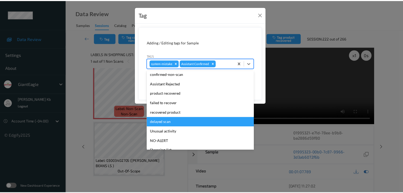
scroll to position [26, 0]
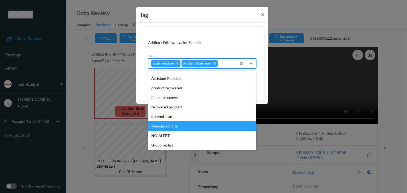
click at [168, 127] on div "Unusual activity" at bounding box center [202, 127] width 108 height 10
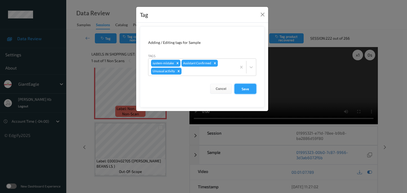
click at [247, 90] on button "Save" at bounding box center [245, 89] width 22 height 10
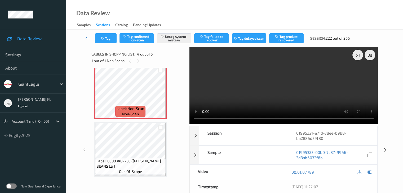
click at [89, 37] on icon at bounding box center [87, 37] width 5 height 5
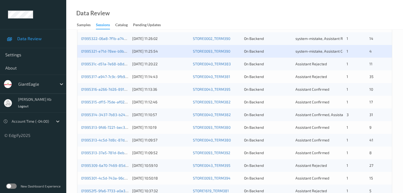
scroll to position [132, 0]
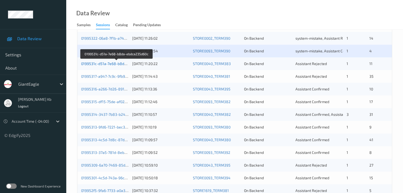
click at [98, 64] on link "0199531c-d51a-7e68-b8da-ebdca235d60c" at bounding box center [117, 63] width 72 height 5
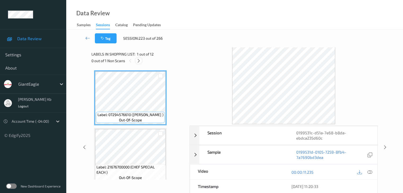
click at [136, 61] on icon at bounding box center [138, 61] width 5 height 5
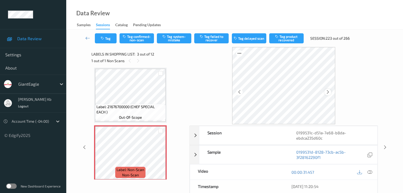
click at [326, 91] on icon at bounding box center [328, 92] width 5 height 5
click at [370, 172] on icon at bounding box center [369, 172] width 5 height 5
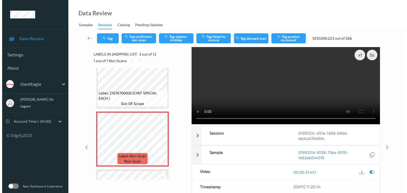
scroll to position [87, 0]
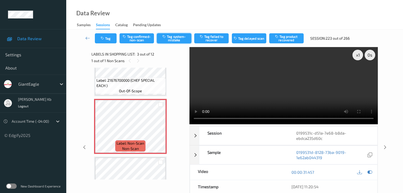
click at [173, 36] on button "Tag system-mistake" at bounding box center [174, 38] width 34 height 10
click at [109, 39] on button "Tag" at bounding box center [106, 38] width 22 height 10
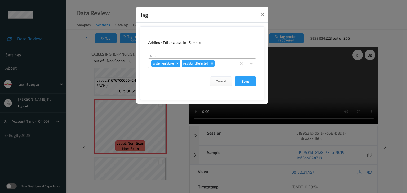
click at [227, 63] on div at bounding box center [225, 63] width 18 height 6
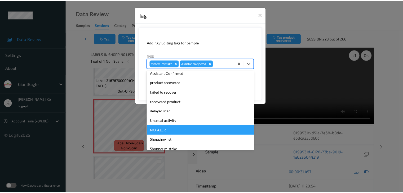
scroll to position [53, 0]
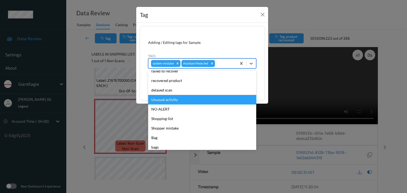
click at [170, 100] on div "Unusual activity" at bounding box center [202, 100] width 108 height 10
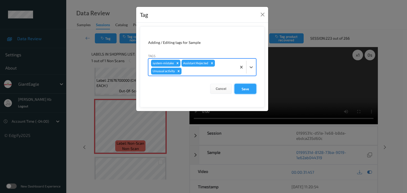
click at [247, 88] on button "Save" at bounding box center [245, 89] width 22 height 10
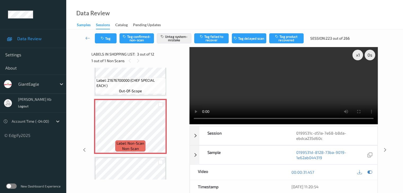
drag, startPoint x: 88, startPoint y: 37, endPoint x: 89, endPoint y: 23, distance: 14.1
click at [88, 37] on icon at bounding box center [87, 37] width 5 height 5
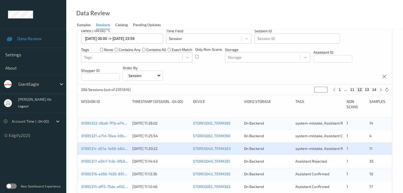
scroll to position [79, 0]
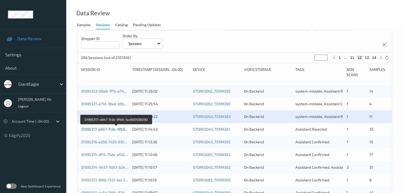
click at [116, 129] on link "01995317-a947-7c9c-9fb9-1ac860936090" at bounding box center [116, 129] width 70 height 5
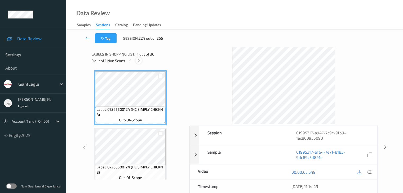
click at [139, 63] on div at bounding box center [138, 60] width 7 height 7
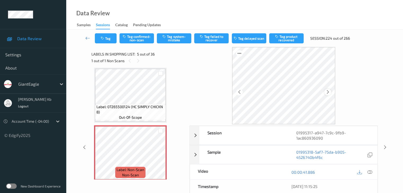
click at [327, 92] on icon at bounding box center [328, 92] width 5 height 5
click at [370, 172] on icon at bounding box center [369, 172] width 5 height 5
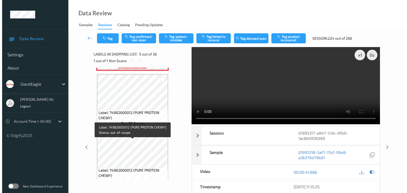
scroll to position [308, 0]
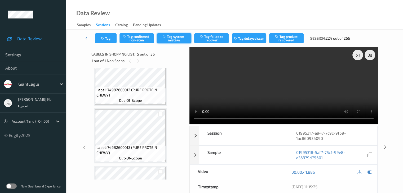
click at [172, 37] on button "Tag system-mistake" at bounding box center [174, 38] width 34 height 10
click at [171, 37] on button "Tag system-mistake" at bounding box center [174, 38] width 34 height 10
click at [109, 38] on button "Tag" at bounding box center [106, 38] width 22 height 10
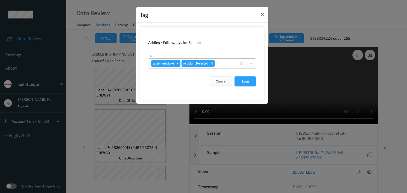
click at [228, 61] on div at bounding box center [225, 63] width 18 height 6
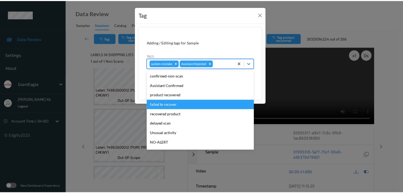
scroll to position [26, 0]
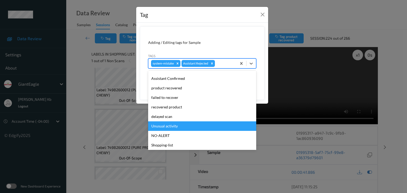
click at [166, 126] on div "Unusual activity" at bounding box center [202, 127] width 108 height 10
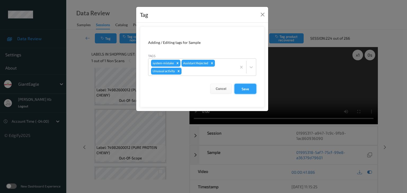
click at [246, 90] on button "Save" at bounding box center [245, 89] width 22 height 10
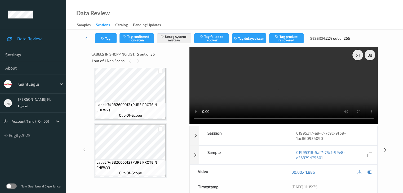
scroll to position [282, 0]
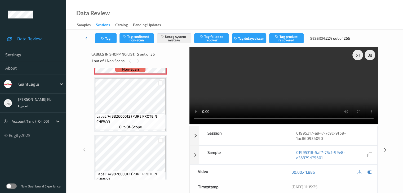
click at [88, 36] on icon at bounding box center [87, 37] width 5 height 5
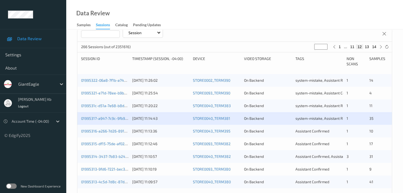
scroll to position [106, 0]
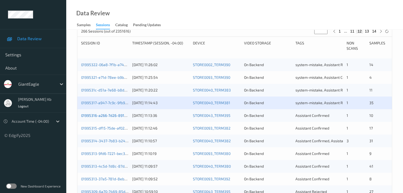
click at [111, 118] on link "01995316-a266-7d26-8915-34a6d5b3ce69" at bounding box center [117, 115] width 72 height 5
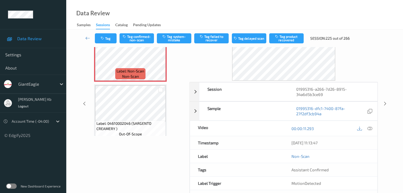
scroll to position [12, 0]
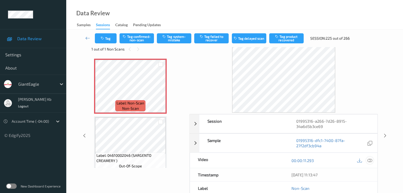
click at [370, 161] on icon at bounding box center [369, 160] width 5 height 5
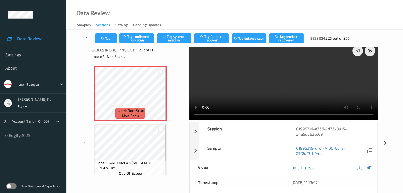
scroll to position [0, 0]
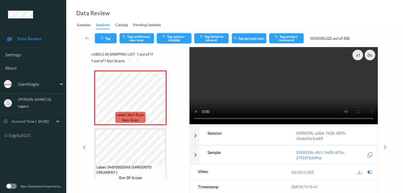
click at [168, 41] on button "Tag system-mistake" at bounding box center [174, 38] width 34 height 10
click at [88, 38] on icon at bounding box center [87, 37] width 5 height 5
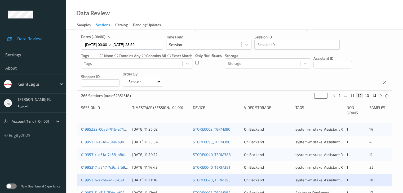
scroll to position [106, 0]
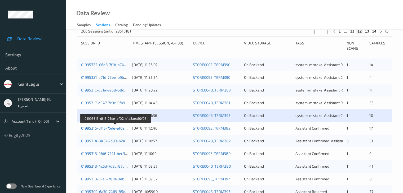
click at [105, 128] on link "01995315-df15-75de-af02-e1a3aea10f05" at bounding box center [115, 128] width 69 height 5
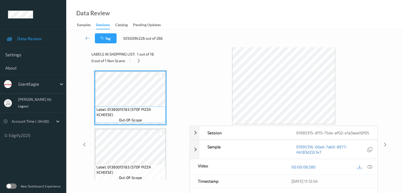
drag, startPoint x: 139, startPoint y: 62, endPoint x: 143, endPoint y: 64, distance: 4.7
click at [139, 62] on icon at bounding box center [138, 61] width 5 height 5
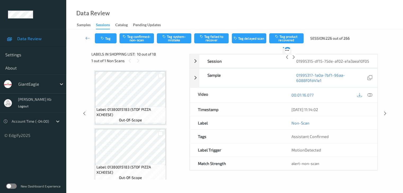
scroll to position [465, 0]
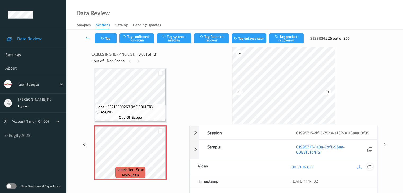
click at [370, 168] on icon at bounding box center [369, 167] width 5 height 5
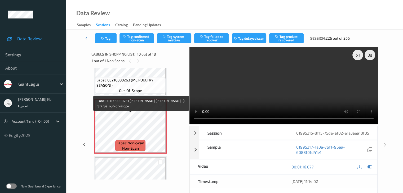
scroll to position [491, 0]
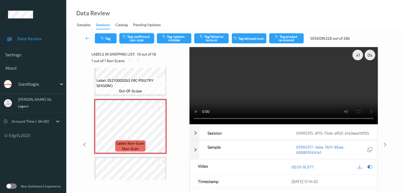
click at [145, 37] on button "Tag confirmed-non-scan" at bounding box center [136, 38] width 34 height 10
click at [282, 38] on button "Tag product recovered" at bounding box center [286, 38] width 34 height 10
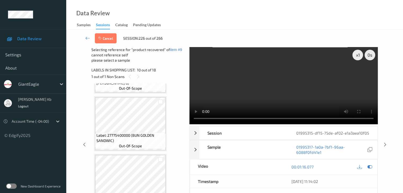
scroll to position [597, 0]
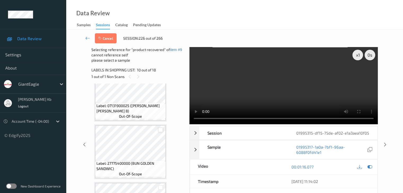
click at [161, 129] on div at bounding box center [160, 130] width 5 height 5
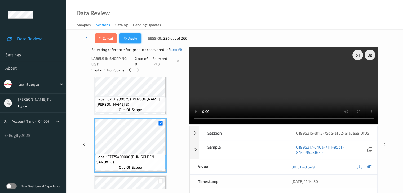
click at [133, 37] on button "Apply" at bounding box center [130, 38] width 22 height 10
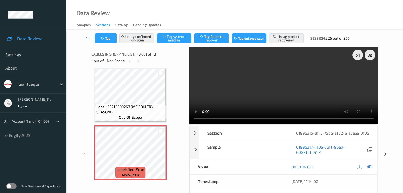
drag, startPoint x: 87, startPoint y: 38, endPoint x: 85, endPoint y: 30, distance: 8.8
click at [87, 38] on icon at bounding box center [87, 37] width 5 height 5
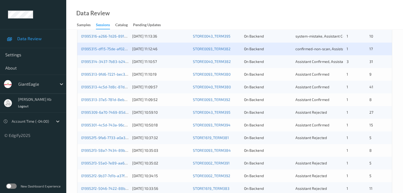
scroll to position [159, 0]
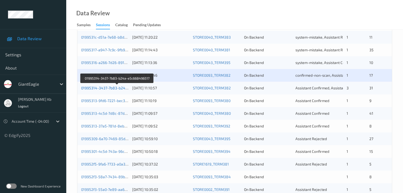
click at [104, 87] on link "01995314-3437-7b83-b24a-e5c668496517" at bounding box center [117, 88] width 73 height 5
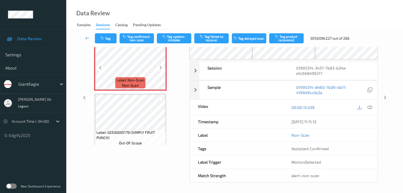
scroll to position [8, 0]
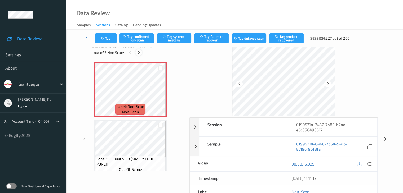
click at [139, 53] on icon at bounding box center [138, 52] width 5 height 5
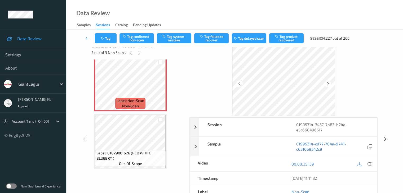
scroll to position [171, 0]
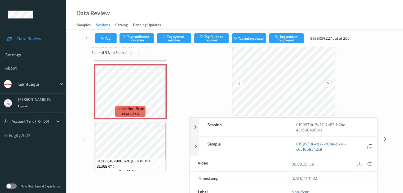
click at [327, 84] on icon at bounding box center [328, 84] width 5 height 5
drag, startPoint x: 370, startPoint y: 163, endPoint x: 358, endPoint y: 160, distance: 12.7
click at [370, 163] on icon at bounding box center [369, 164] width 5 height 5
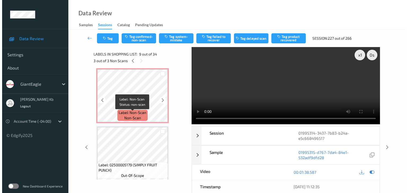
scroll to position [0, 0]
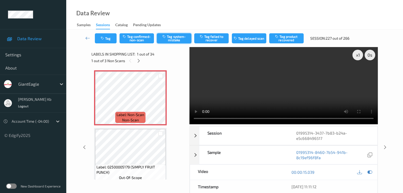
click at [174, 39] on button "Tag system-mistake" at bounding box center [174, 38] width 34 height 10
click at [109, 37] on button "Tag" at bounding box center [106, 38] width 22 height 10
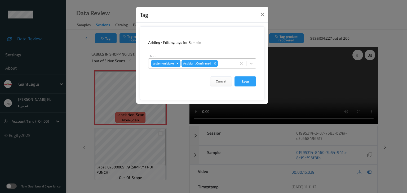
click at [224, 62] on div at bounding box center [226, 63] width 15 height 6
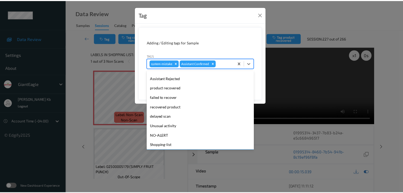
scroll to position [56, 0]
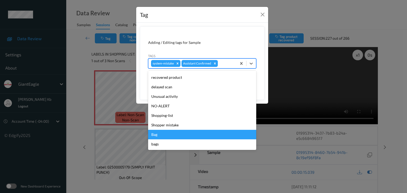
click at [157, 135] on div "Bag" at bounding box center [202, 135] width 108 height 10
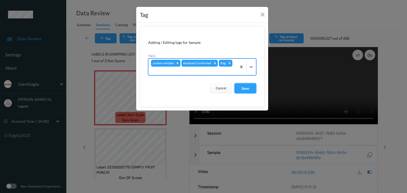
click at [246, 87] on button "Save" at bounding box center [245, 88] width 22 height 10
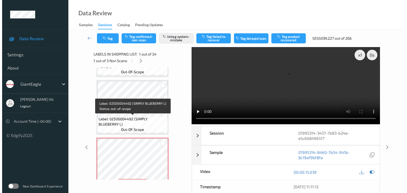
scroll to position [132, 0]
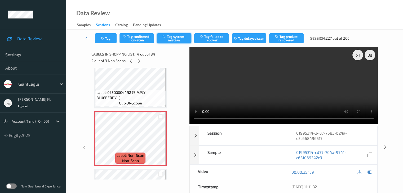
click at [178, 39] on button "Tag system-mistake" at bounding box center [174, 38] width 34 height 10
click at [104, 39] on icon "button" at bounding box center [103, 39] width 5 height 4
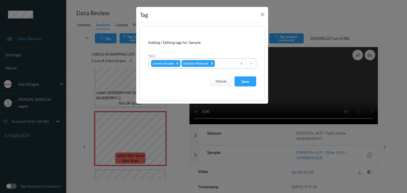
click at [224, 63] on div at bounding box center [225, 63] width 18 height 6
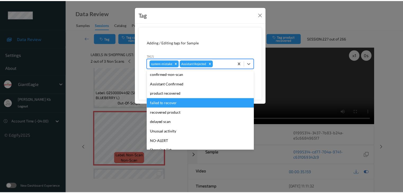
scroll to position [26, 0]
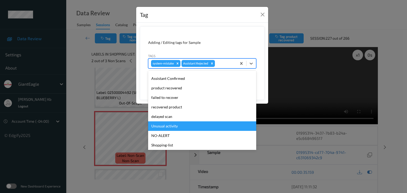
click at [171, 127] on div "Unusual activity" at bounding box center [202, 127] width 108 height 10
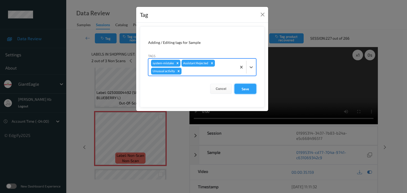
click at [249, 89] on button "Save" at bounding box center [245, 89] width 22 height 10
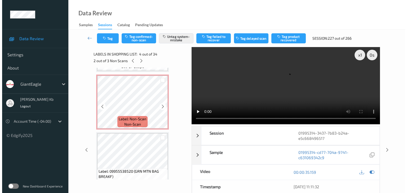
scroll to position [450, 0]
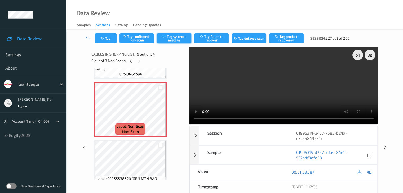
click at [177, 36] on button "Tag system-mistake" at bounding box center [174, 38] width 34 height 10
click at [107, 38] on button "Tag" at bounding box center [106, 38] width 22 height 10
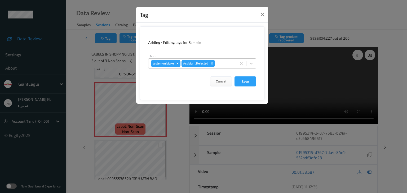
click at [225, 62] on div at bounding box center [225, 63] width 18 height 6
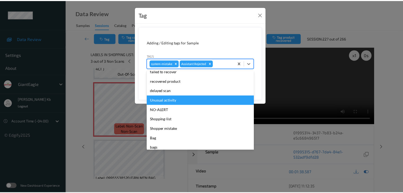
scroll to position [53, 0]
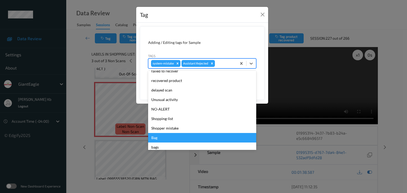
click at [159, 137] on div "Bag" at bounding box center [202, 138] width 108 height 10
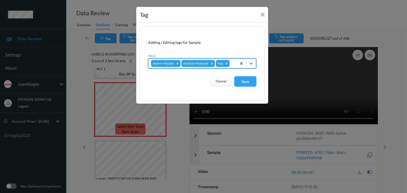
click at [250, 81] on button "Save" at bounding box center [245, 82] width 22 height 10
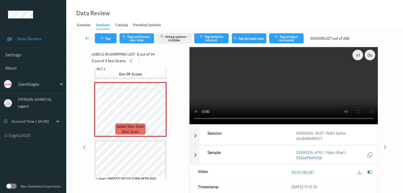
click at [87, 38] on icon at bounding box center [87, 37] width 5 height 5
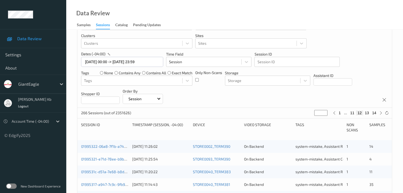
scroll to position [106, 0]
